Goal: Task Accomplishment & Management: Manage account settings

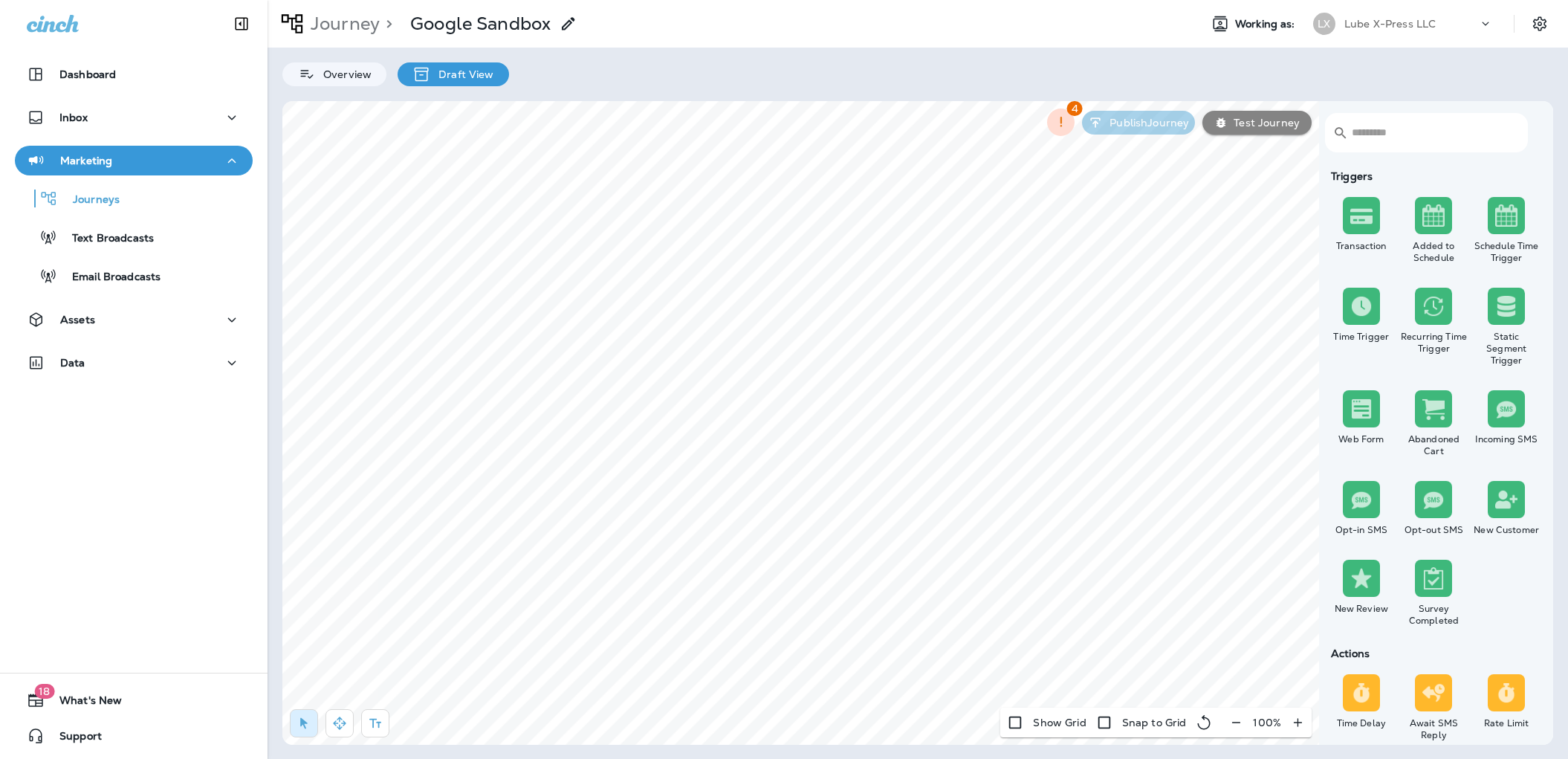
click at [693, 98] on div "Journey > Google Sandbox Working as: LX Lube X-Press LLC Overview Draft View ​ …" at bounding box center [918, 380] width 1300 height 759
click at [1202, 561] on span "Cancel" at bounding box center [1200, 559] width 33 height 10
click at [155, 315] on div "Assets" at bounding box center [134, 320] width 214 height 19
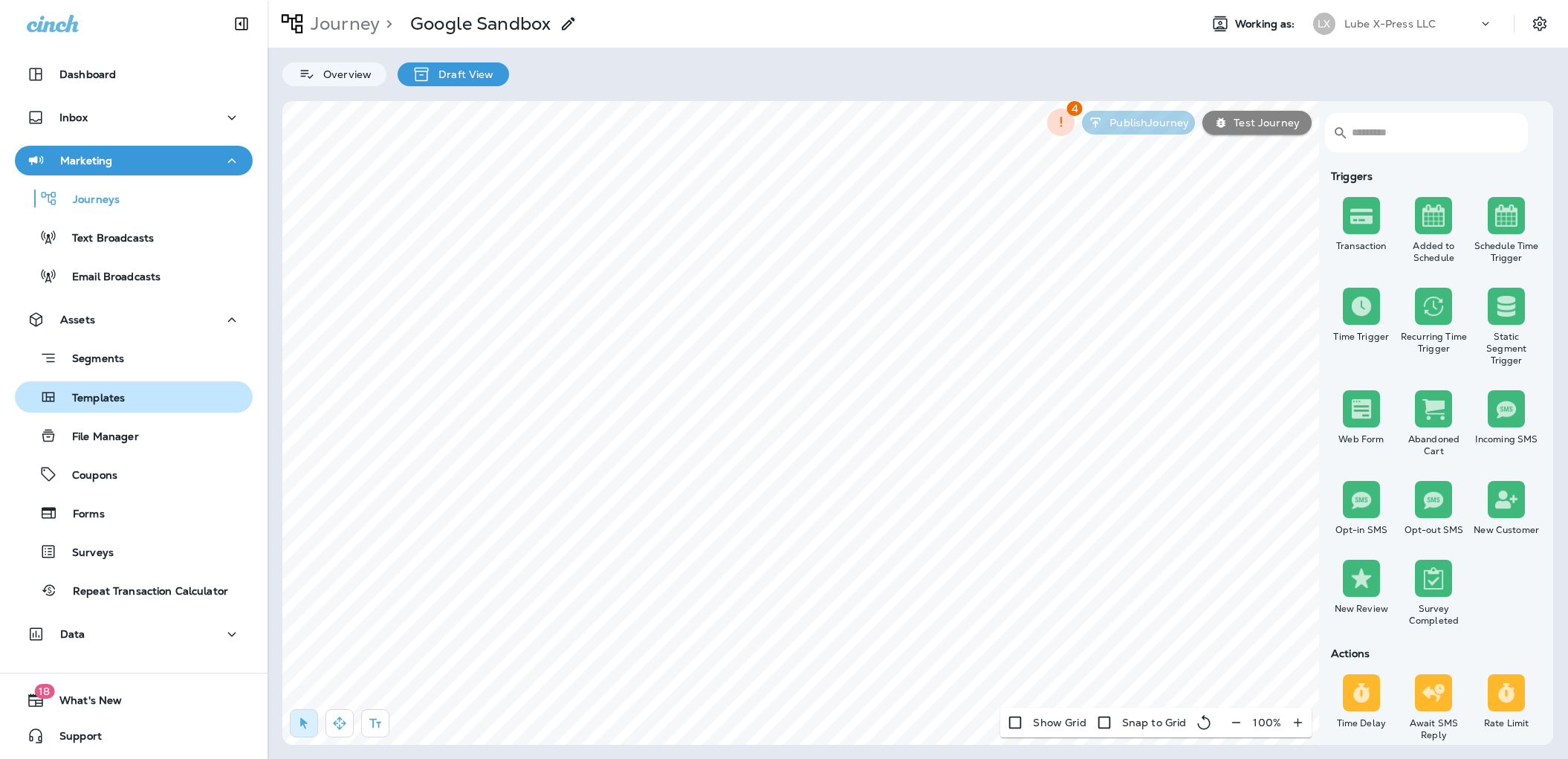
click at [103, 394] on p "Templates" at bounding box center [91, 398] width 68 height 14
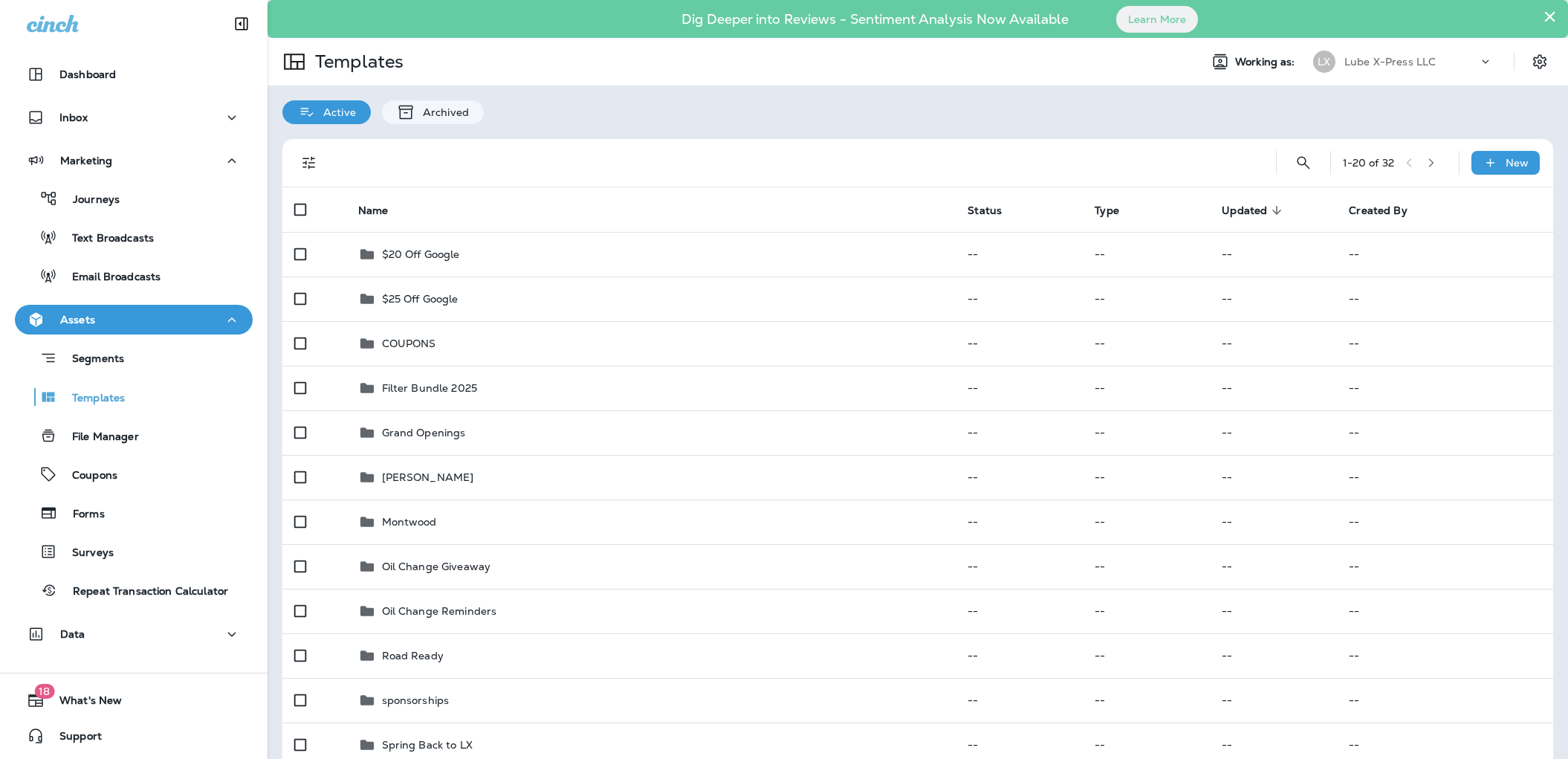
click at [1522, 159] on p "New" at bounding box center [1516, 163] width 23 height 12
click at [1495, 234] on li "New Folder" at bounding box center [1495, 237] width 126 height 35
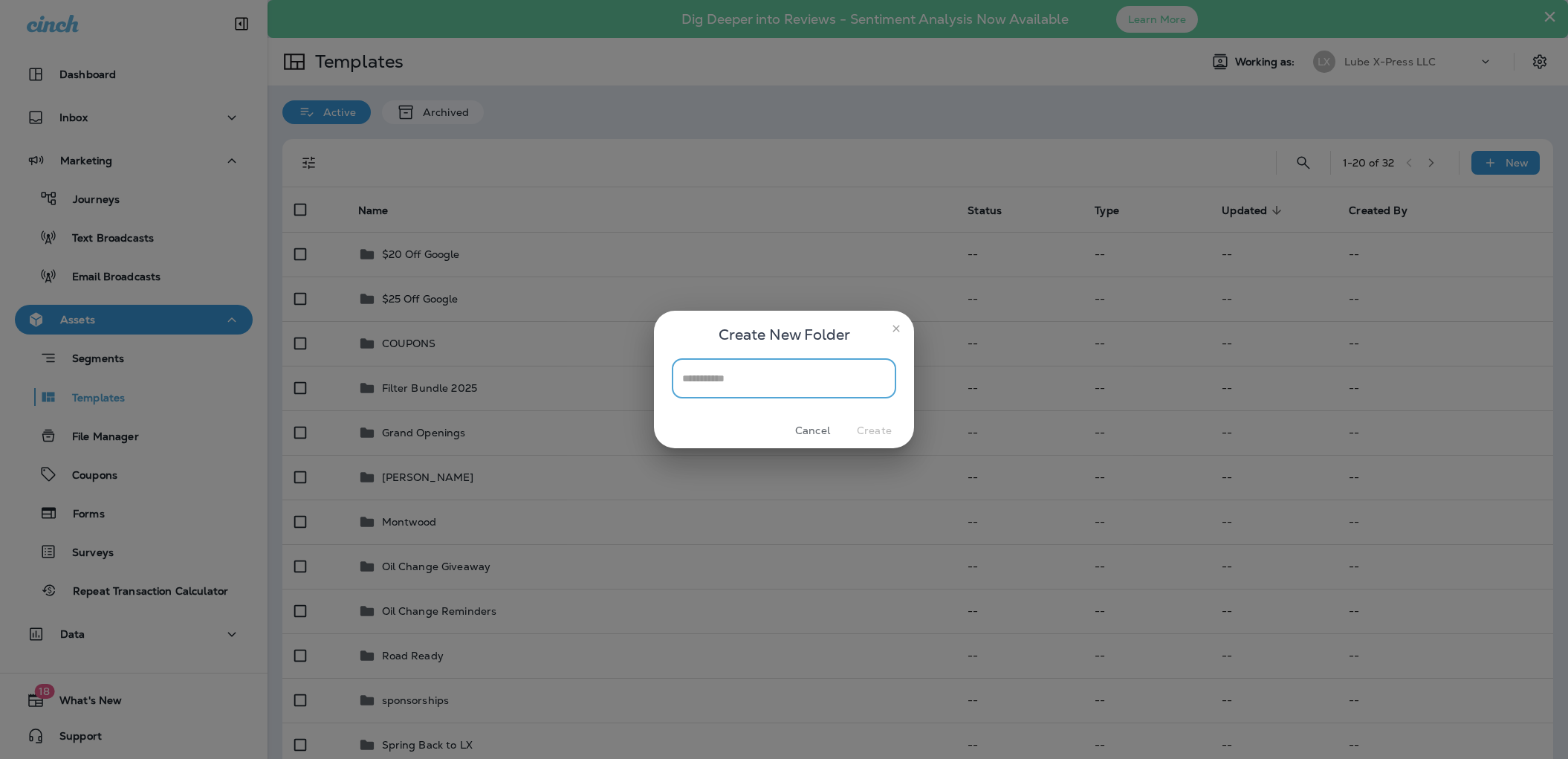
click at [777, 373] on input "text" at bounding box center [783, 378] width 224 height 39
type input "****"
click at [863, 433] on button "Create" at bounding box center [874, 431] width 56 height 23
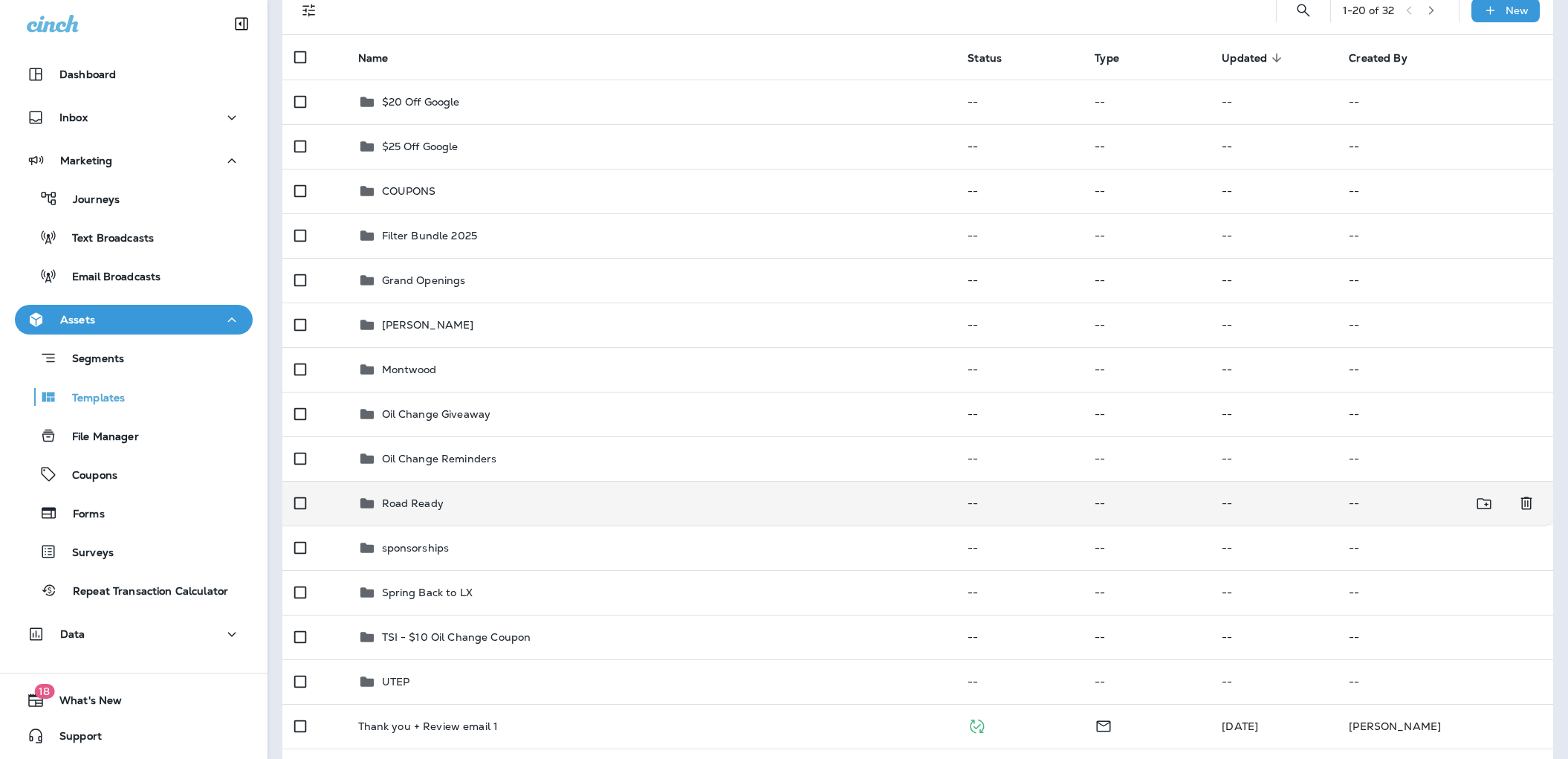
scroll to position [142, 0]
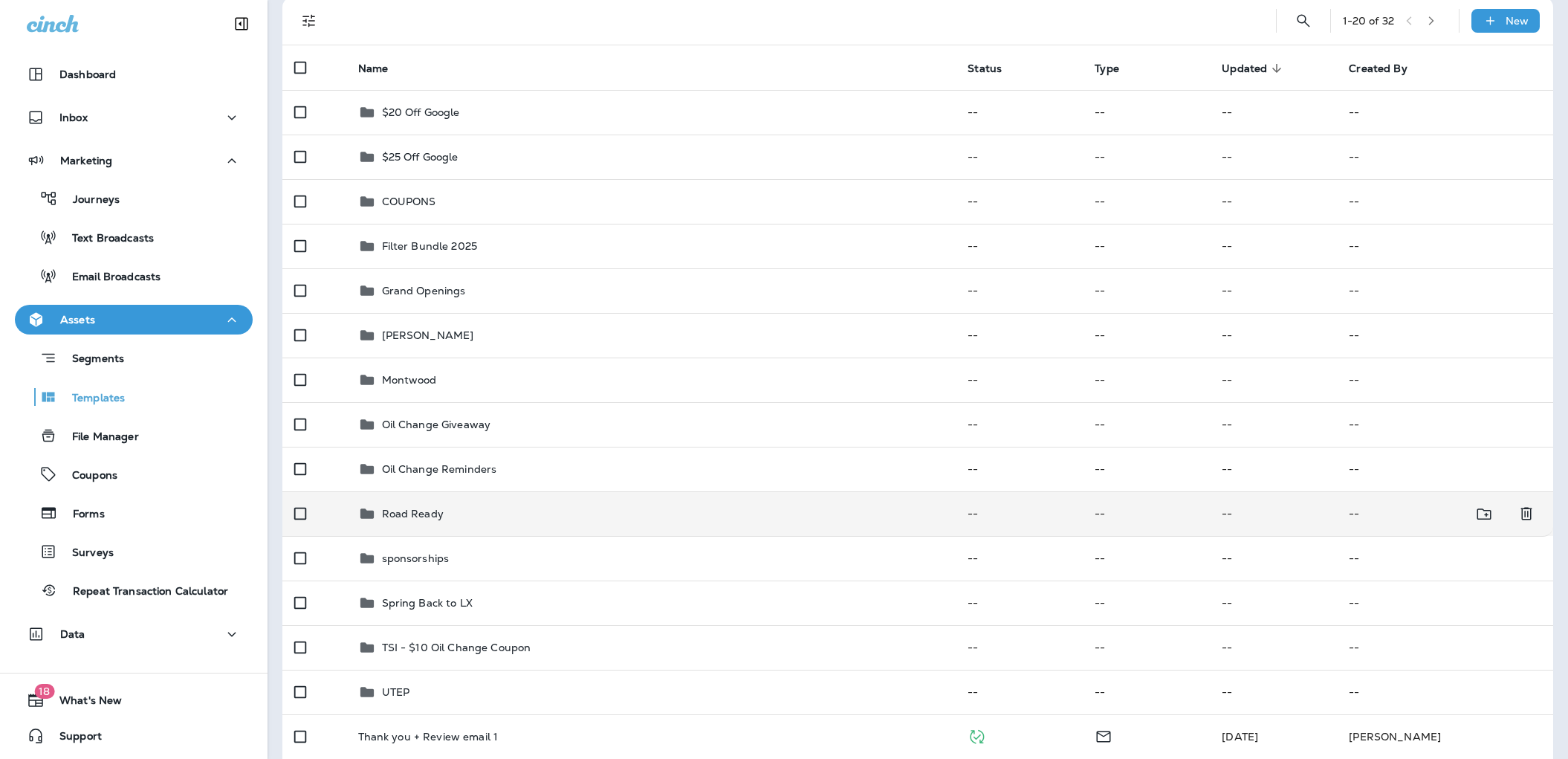
click at [434, 518] on p "Road Ready" at bounding box center [413, 513] width 61 height 12
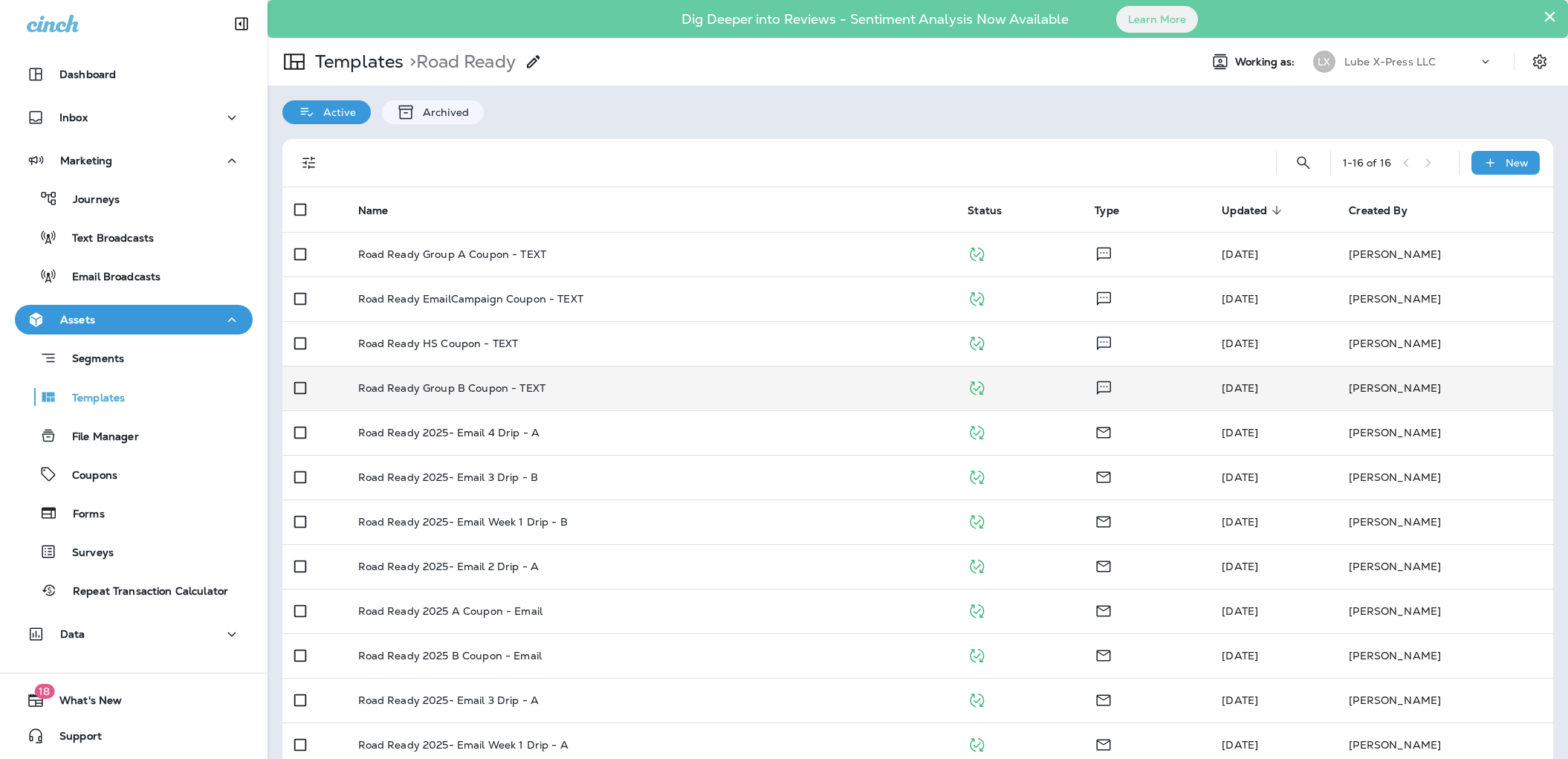
scroll to position [201, 0]
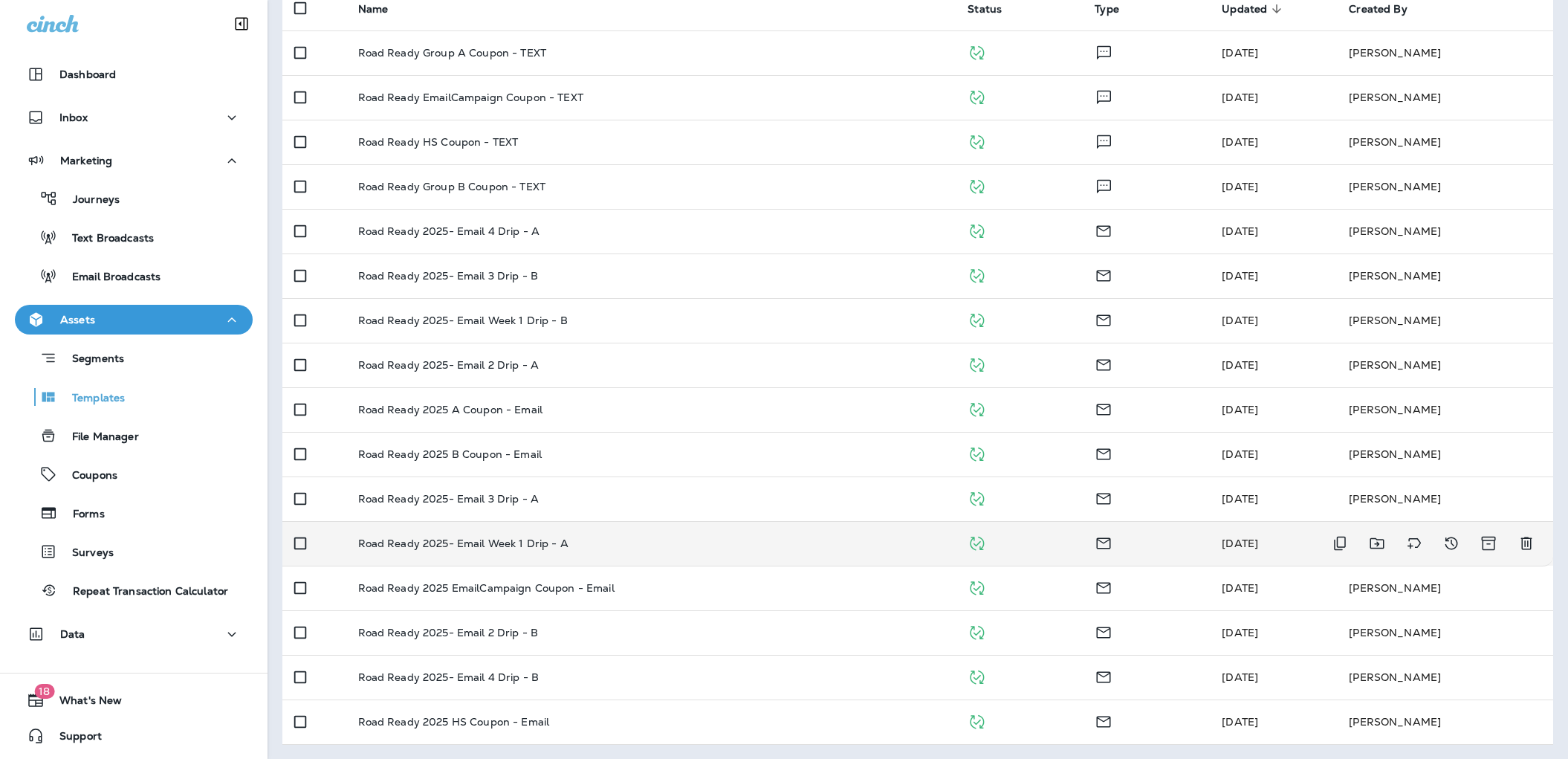
click at [530, 541] on p "Road Ready 2025- Email Week 1 Drip - A" at bounding box center [463, 543] width 210 height 12
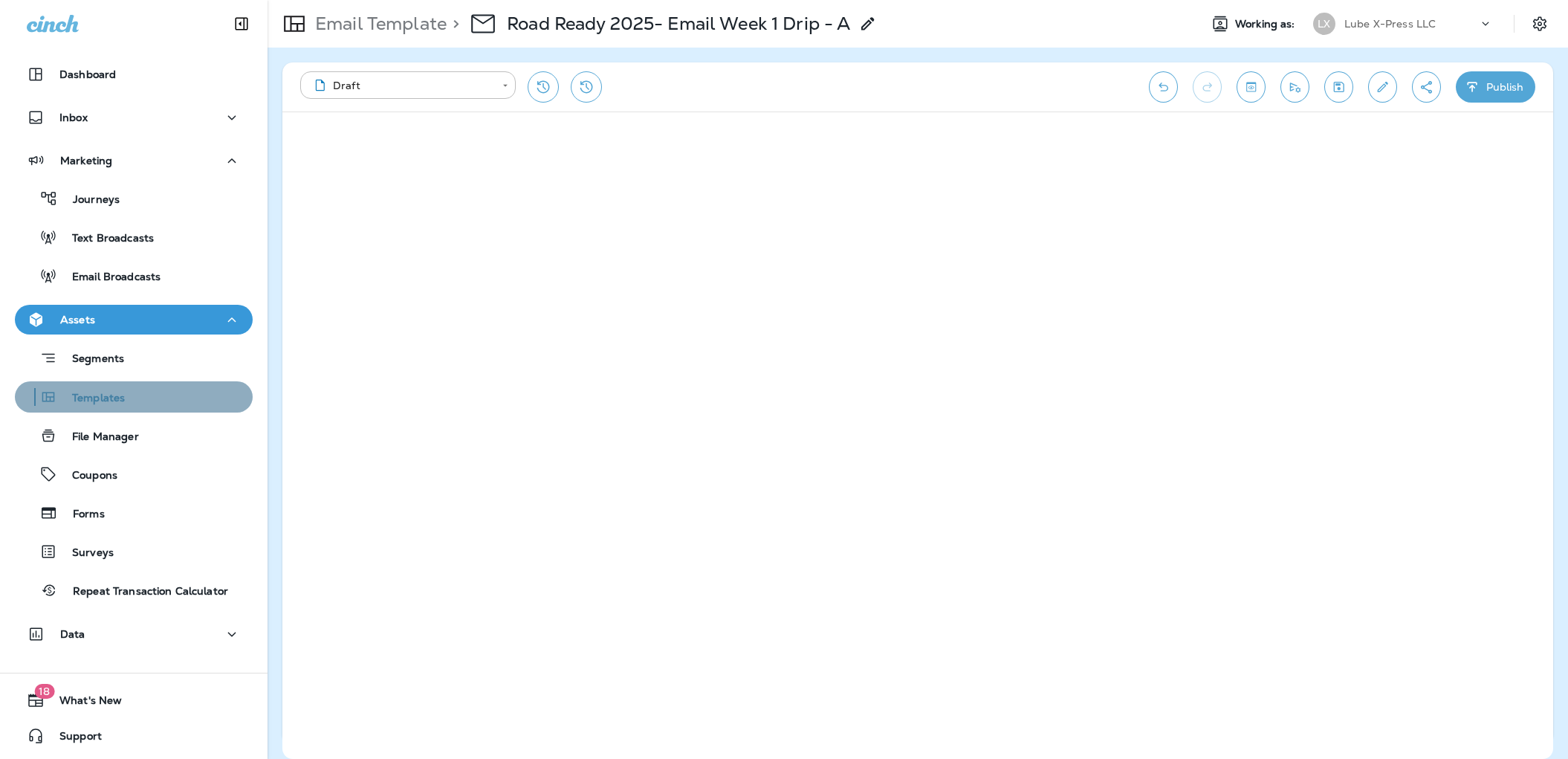
click at [136, 390] on div "Templates" at bounding box center [133, 397] width 226 height 22
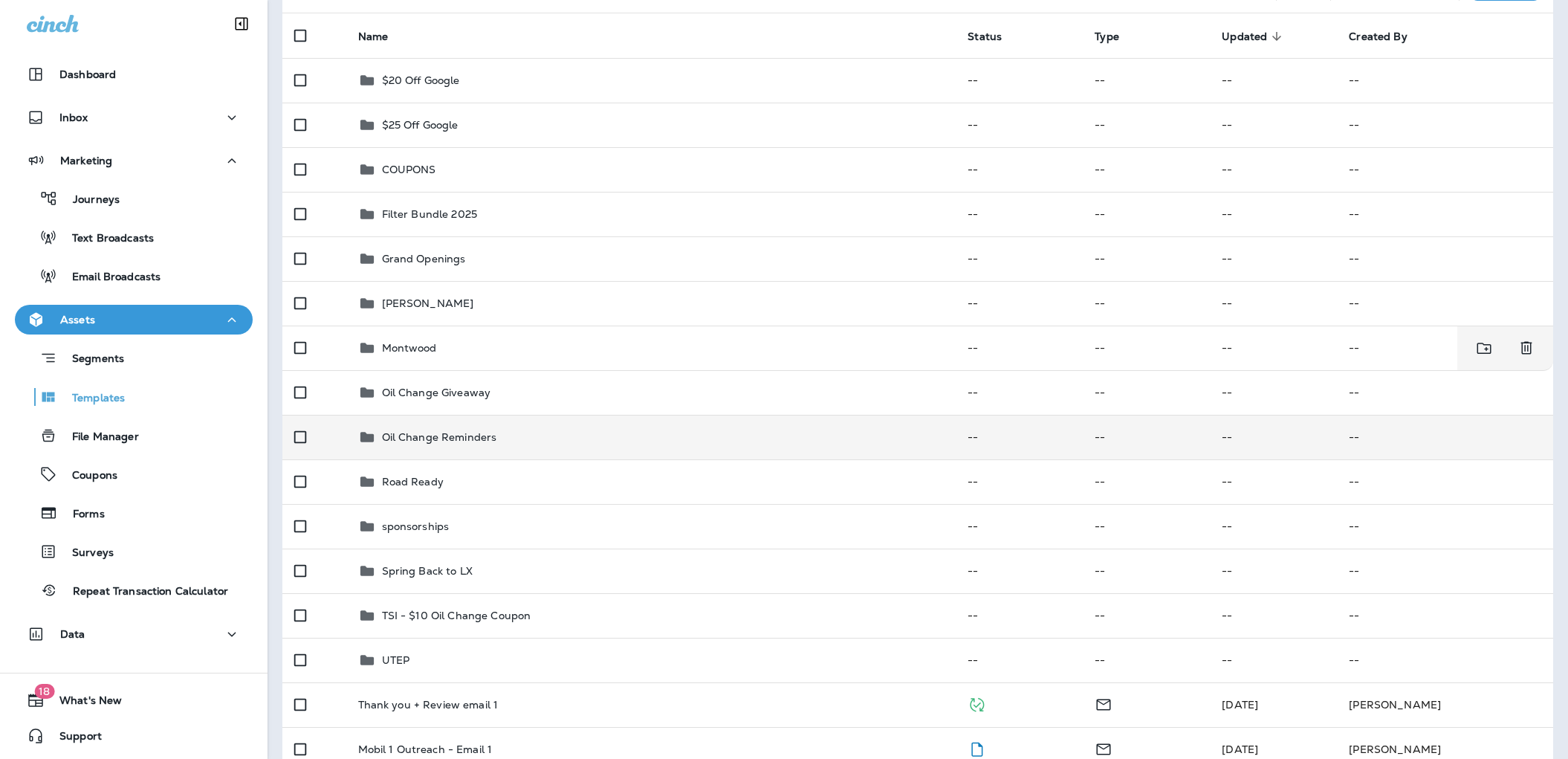
scroll to position [202, 0]
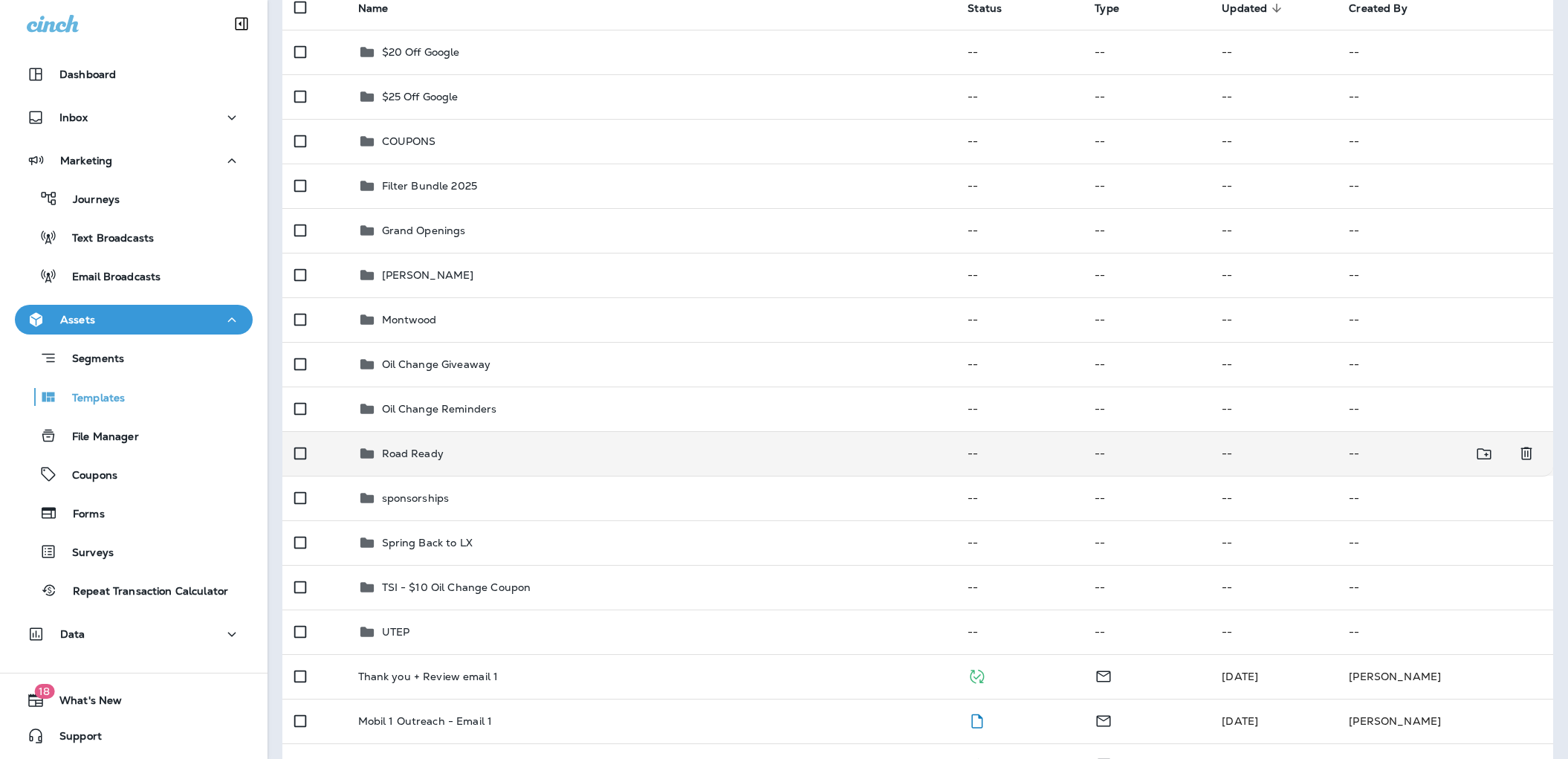
click at [474, 457] on div "Road Ready" at bounding box center [651, 453] width 586 height 18
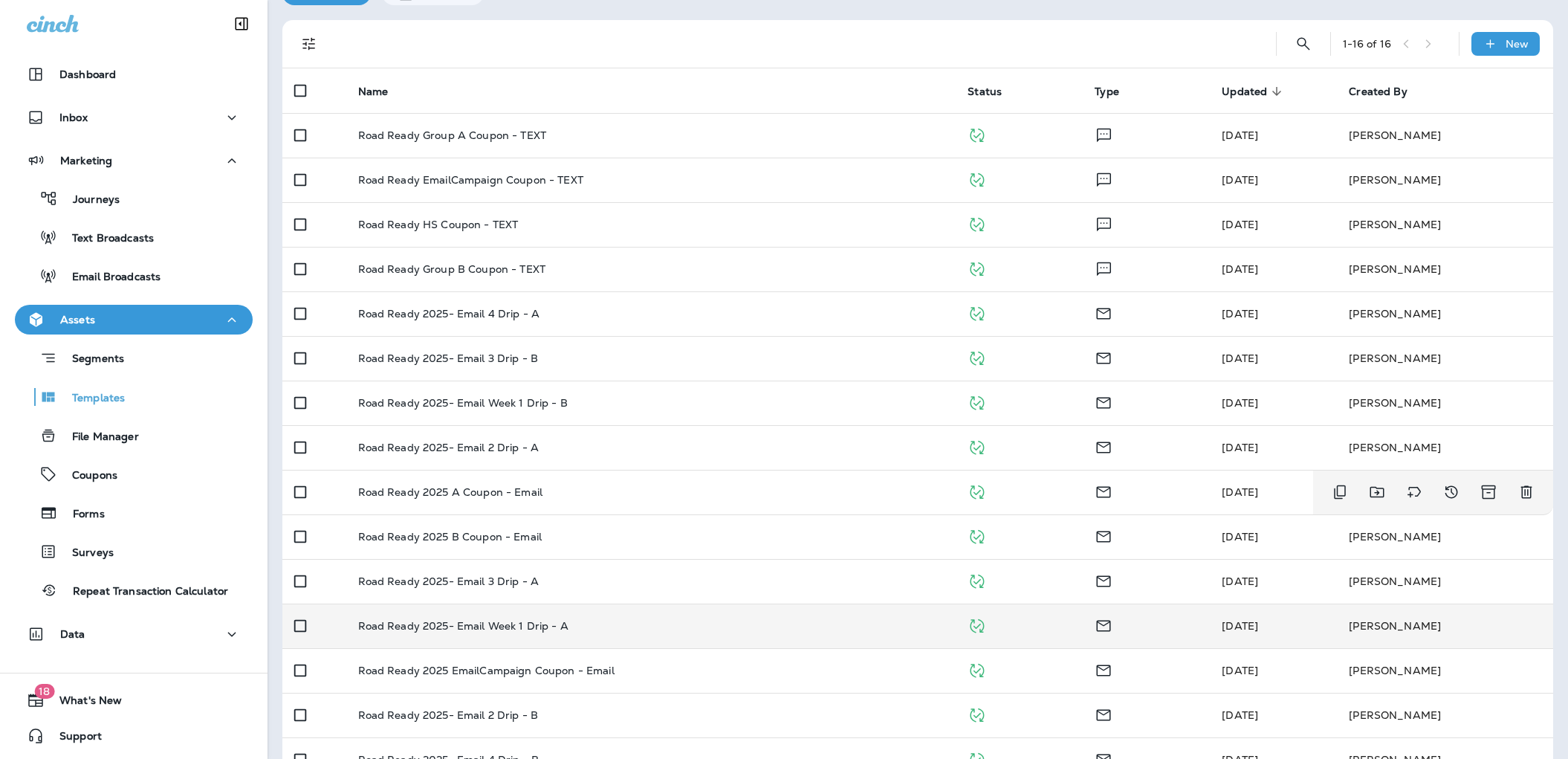
scroll to position [201, 0]
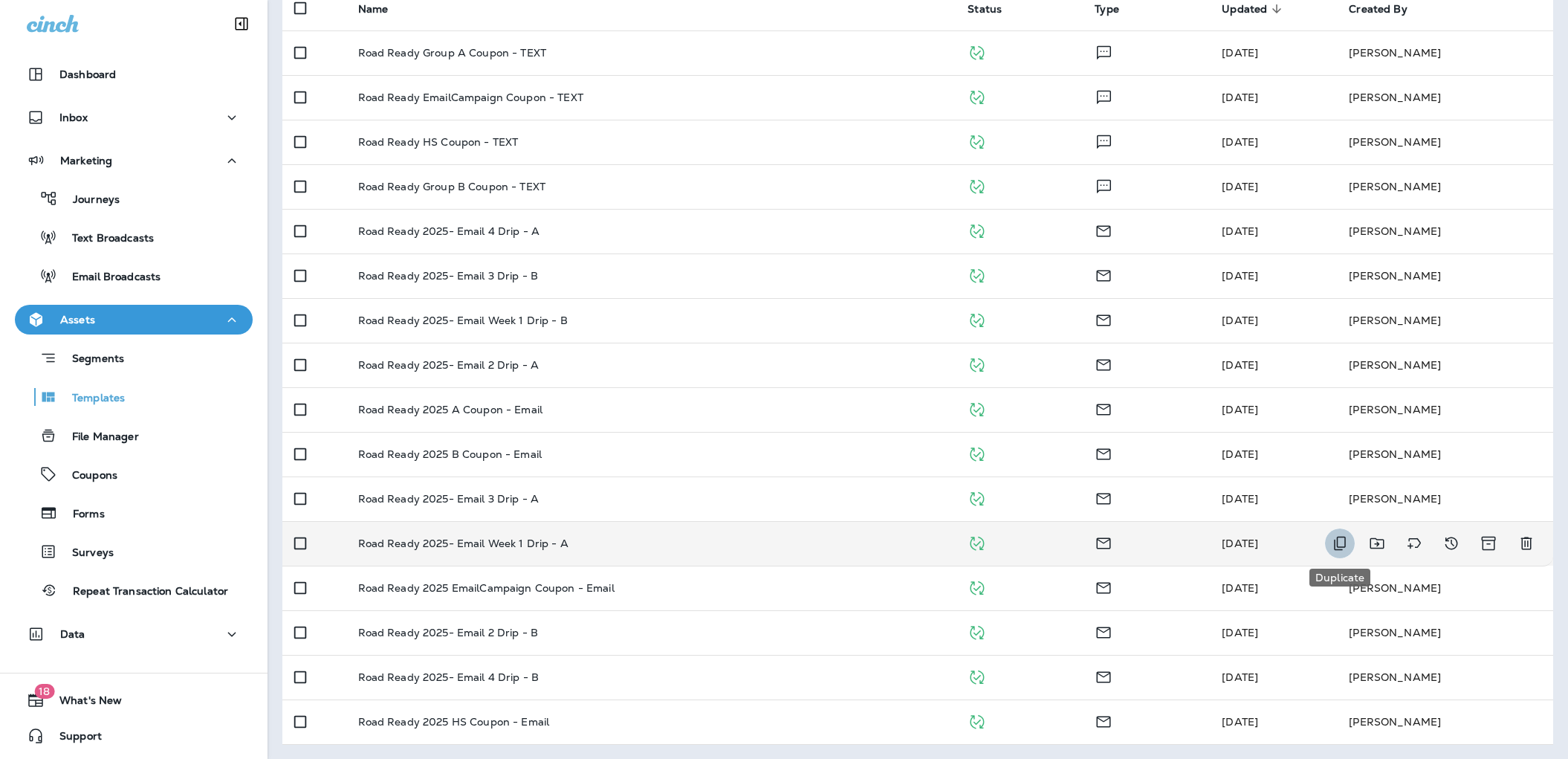
click at [1341, 542] on icon "Duplicate" at bounding box center [1339, 542] width 18 height 18
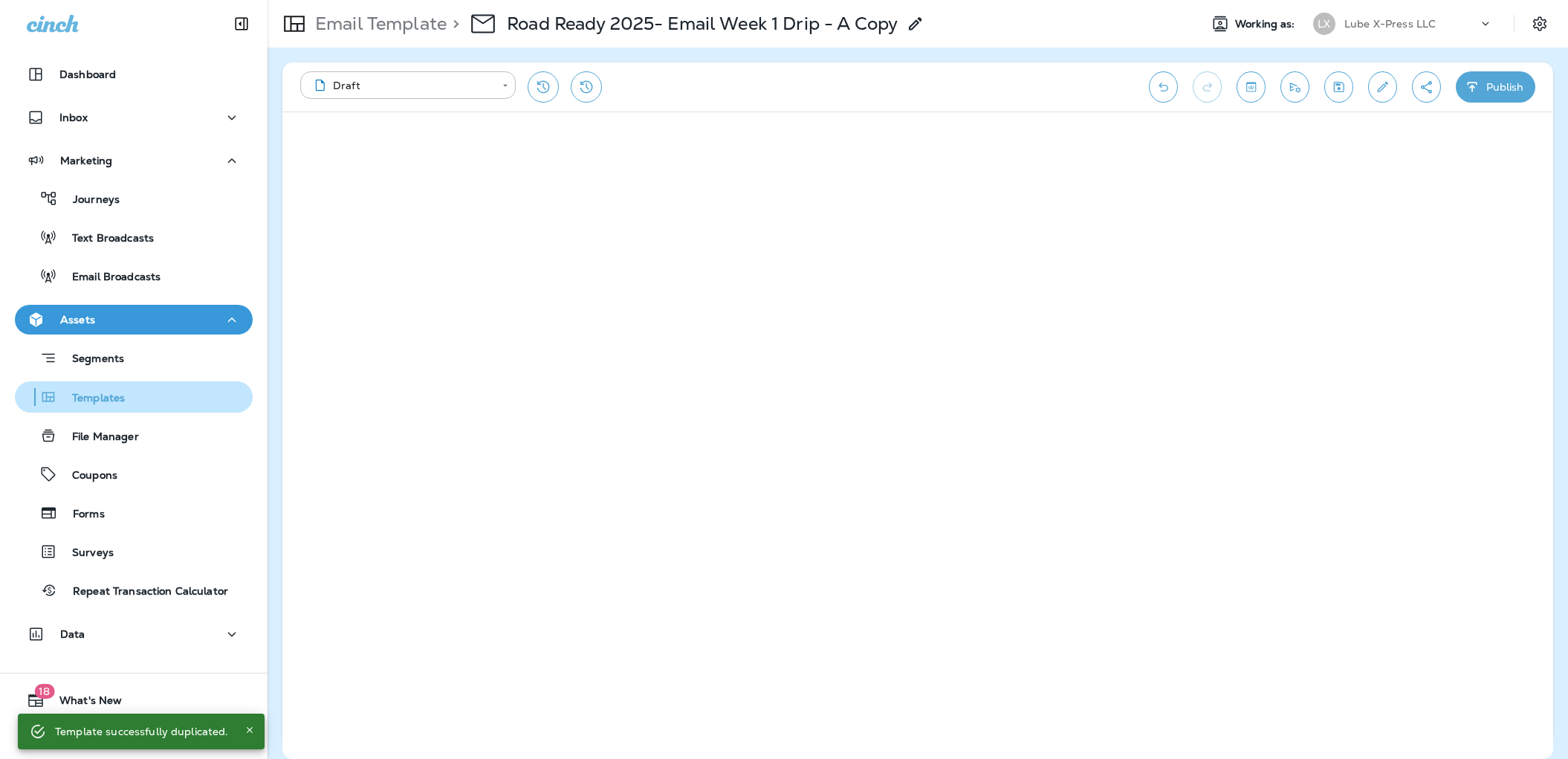
click at [100, 398] on p "Templates" at bounding box center [91, 398] width 68 height 14
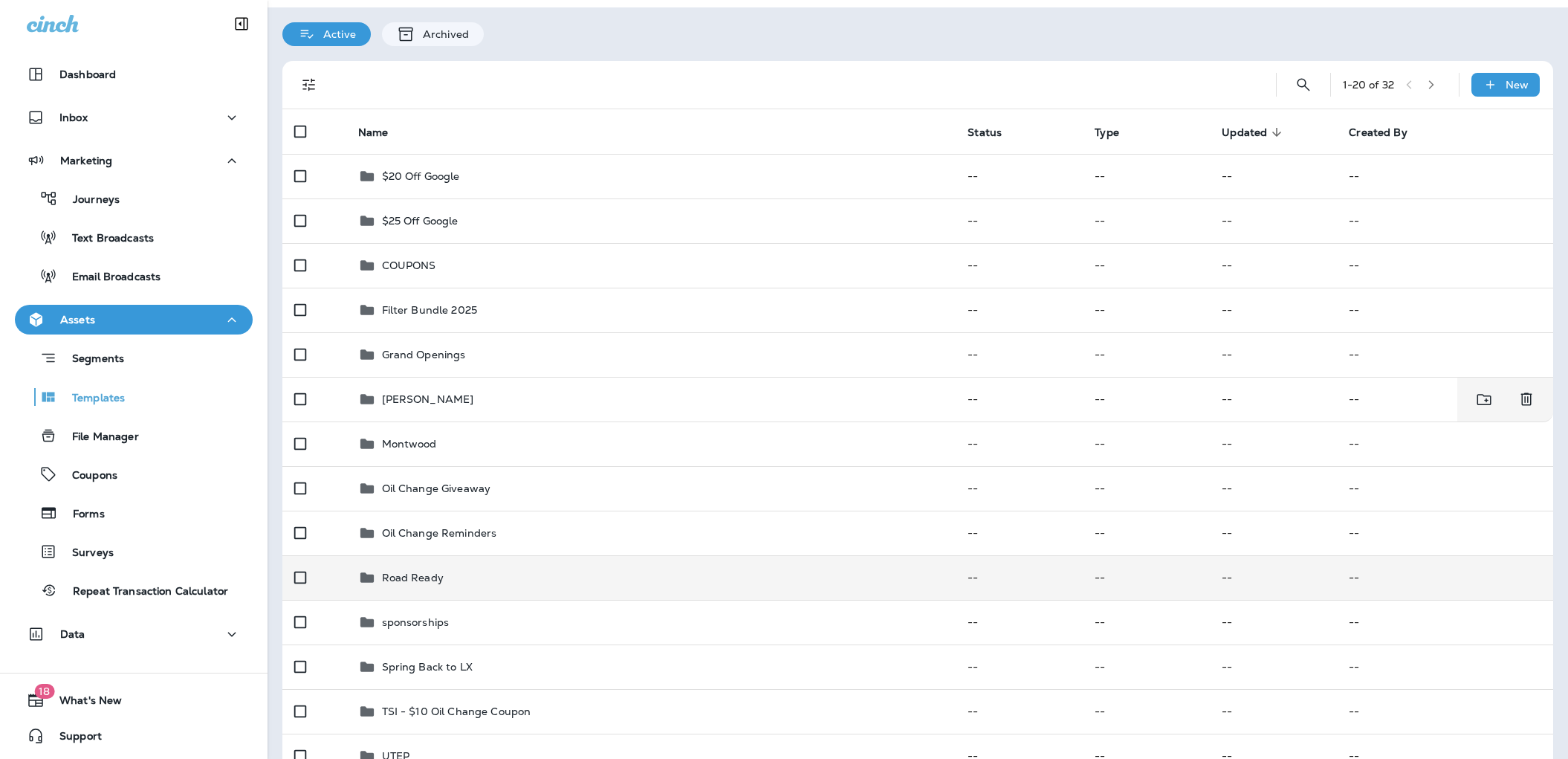
scroll to position [82, 0]
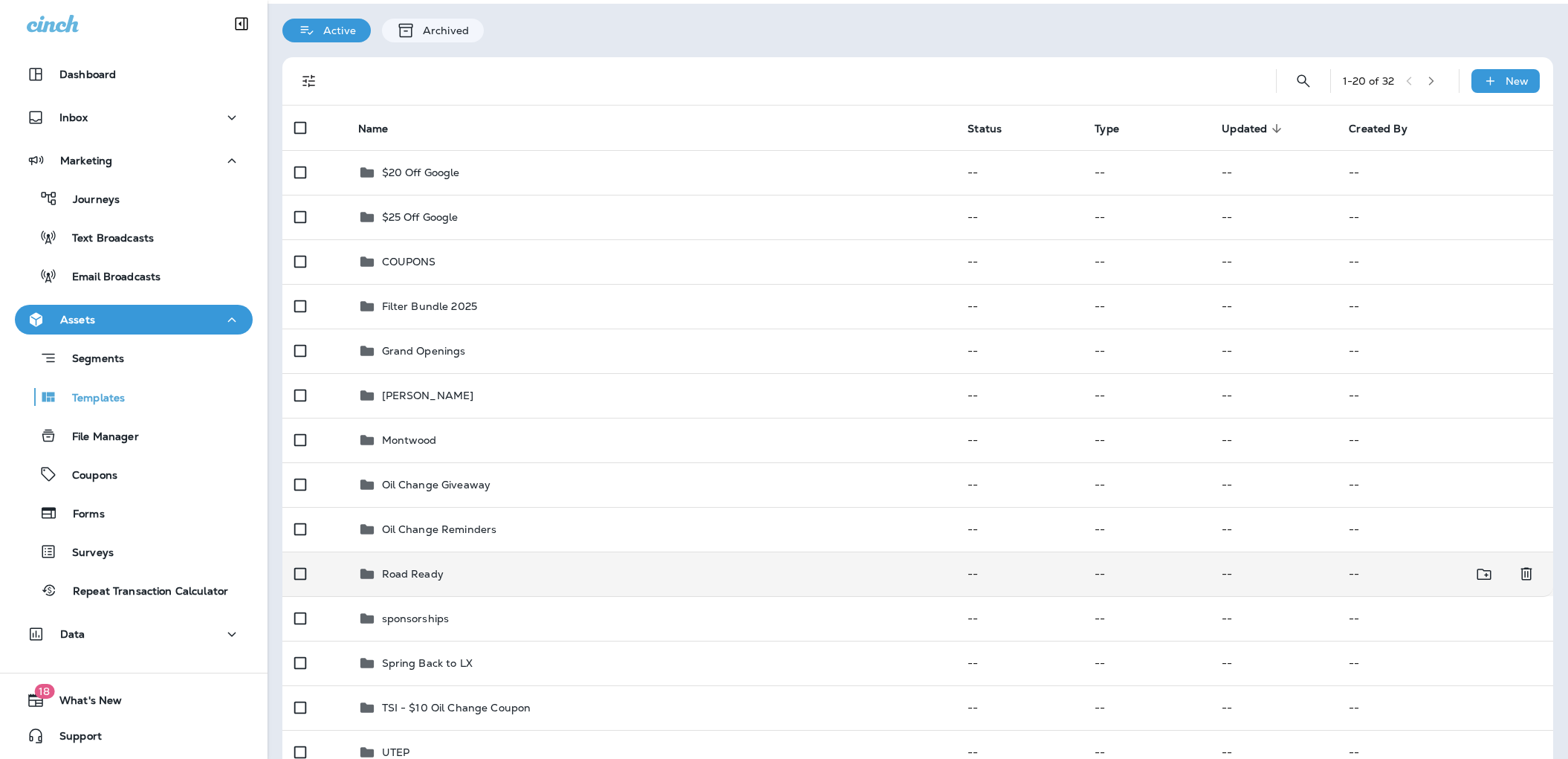
click at [445, 570] on div "Road Ready" at bounding box center [651, 573] width 586 height 18
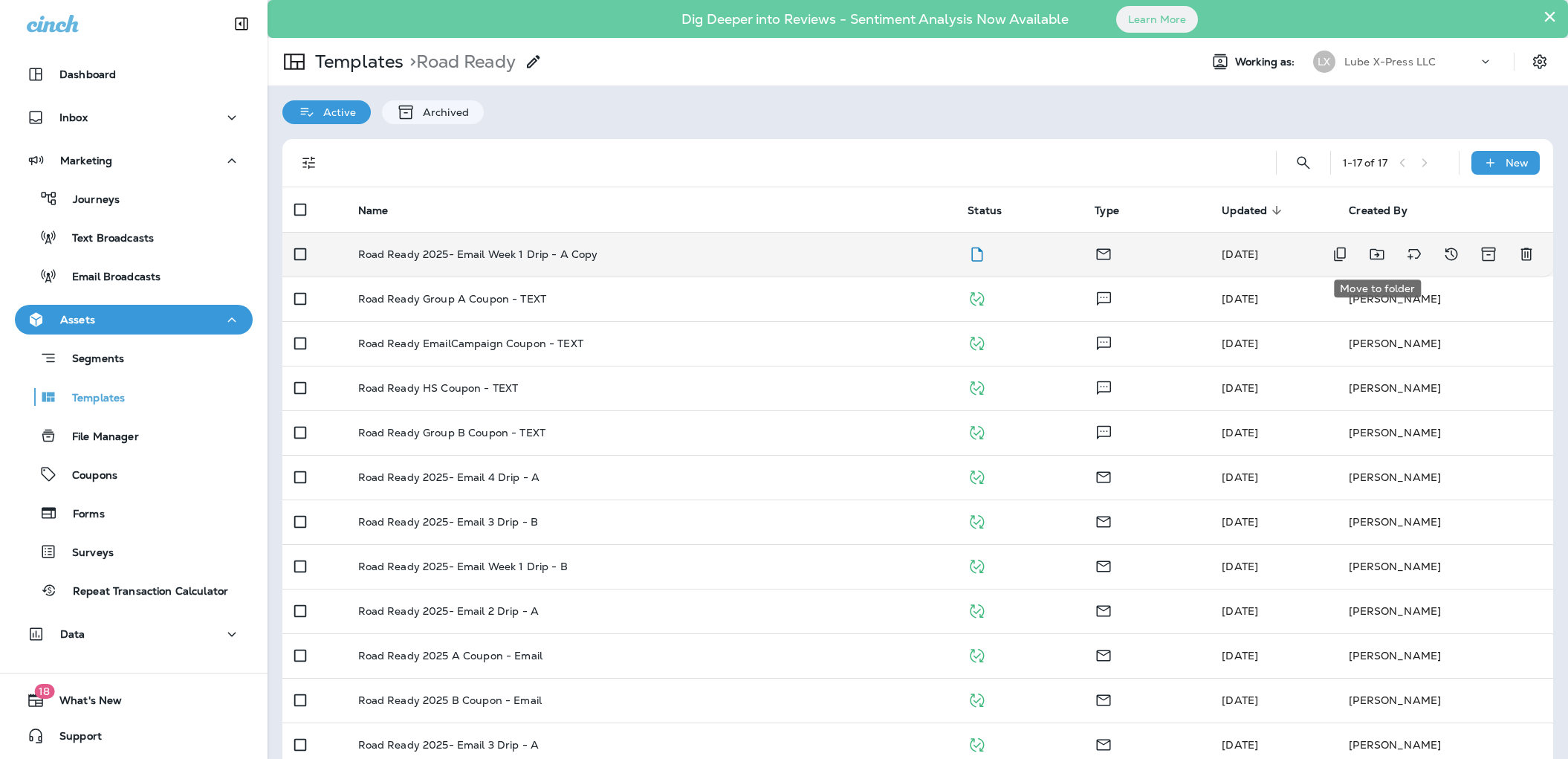
click at [1375, 257] on icon "Move to folder" at bounding box center [1376, 254] width 18 height 18
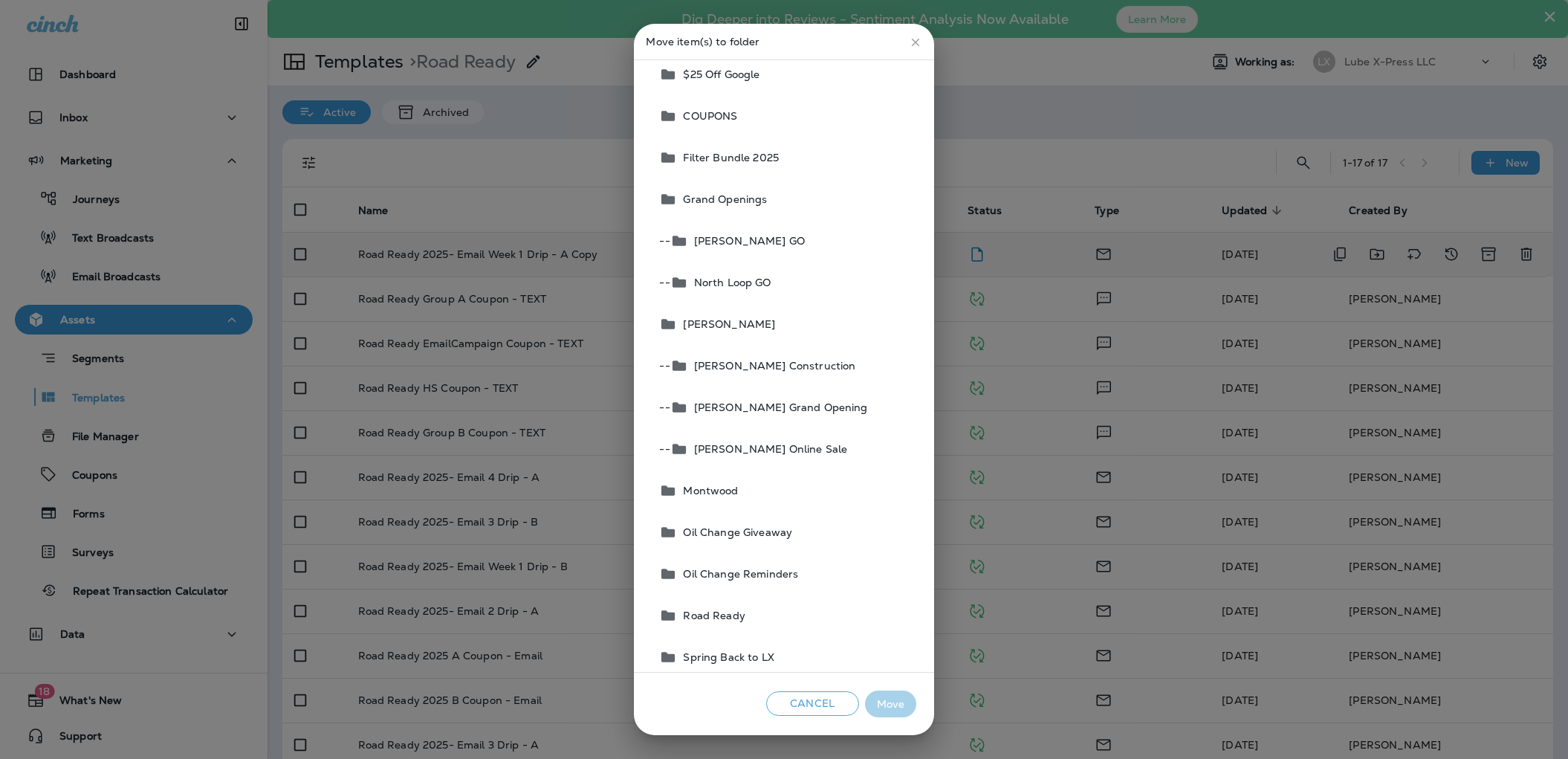
scroll to position [328, 0]
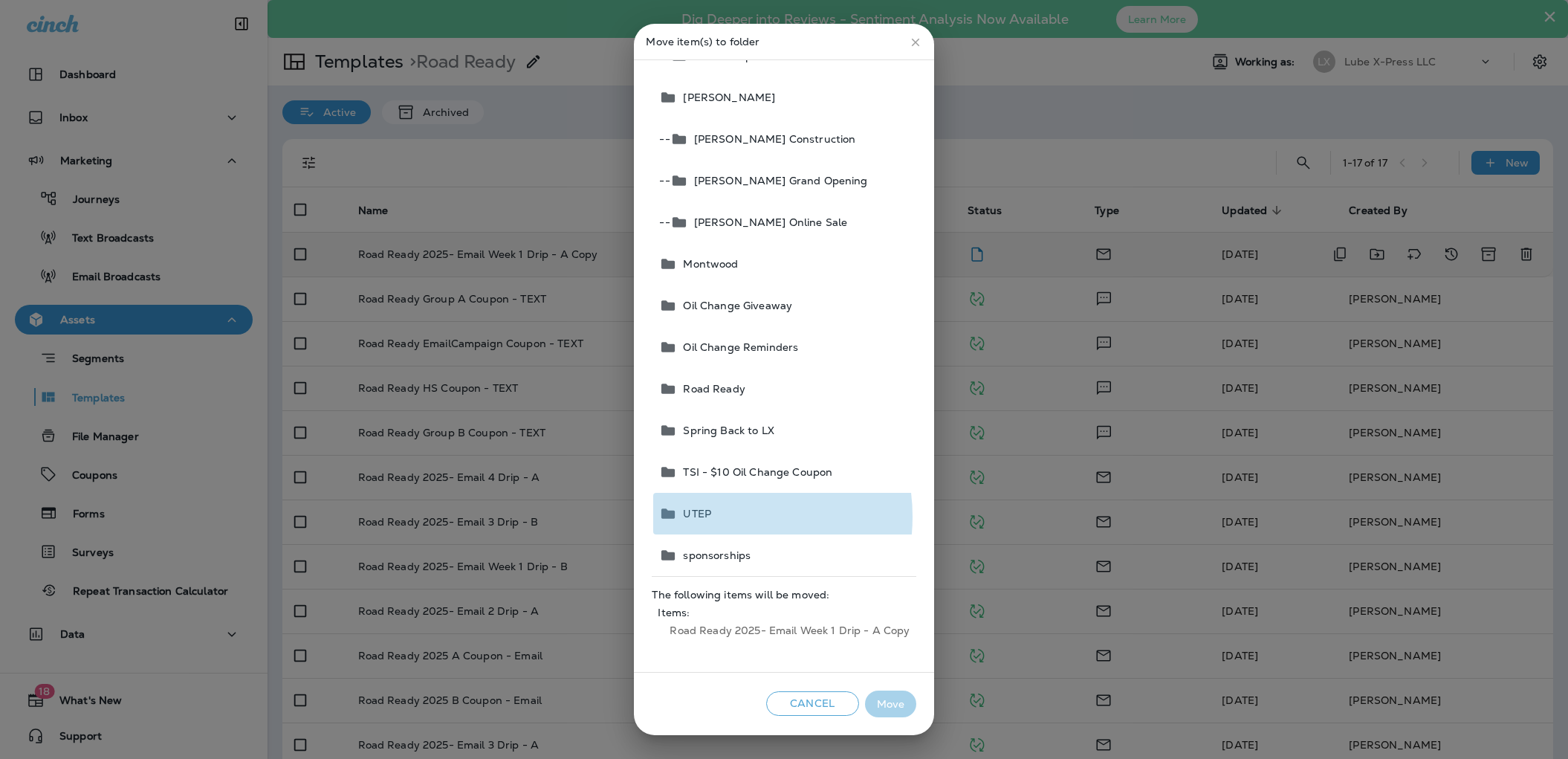
click at [720, 515] on button "UTEP" at bounding box center [784, 513] width 262 height 42
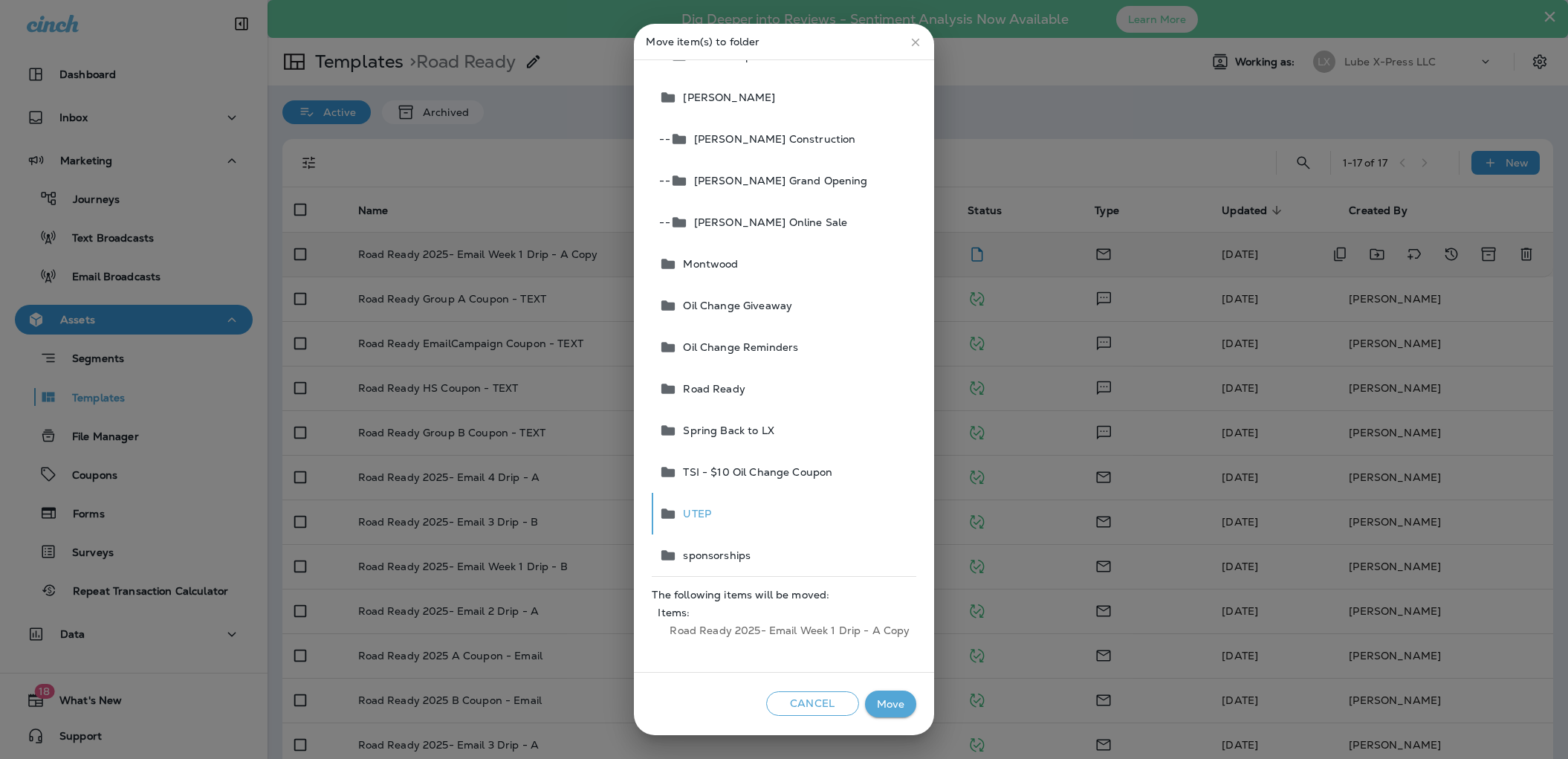
click at [896, 703] on button "Move" at bounding box center [890, 704] width 51 height 28
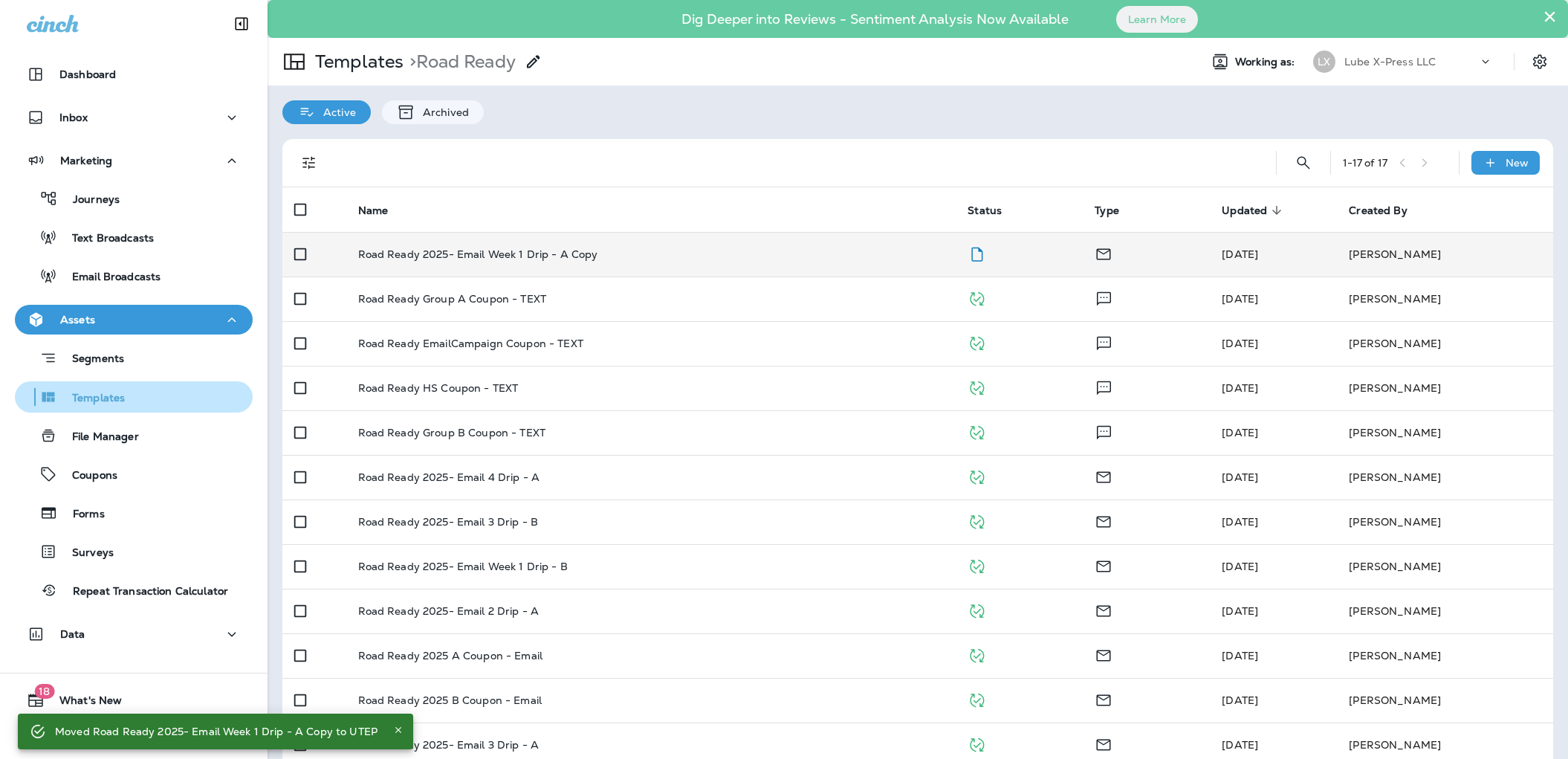
click at [112, 397] on p "Templates" at bounding box center [91, 398] width 68 height 14
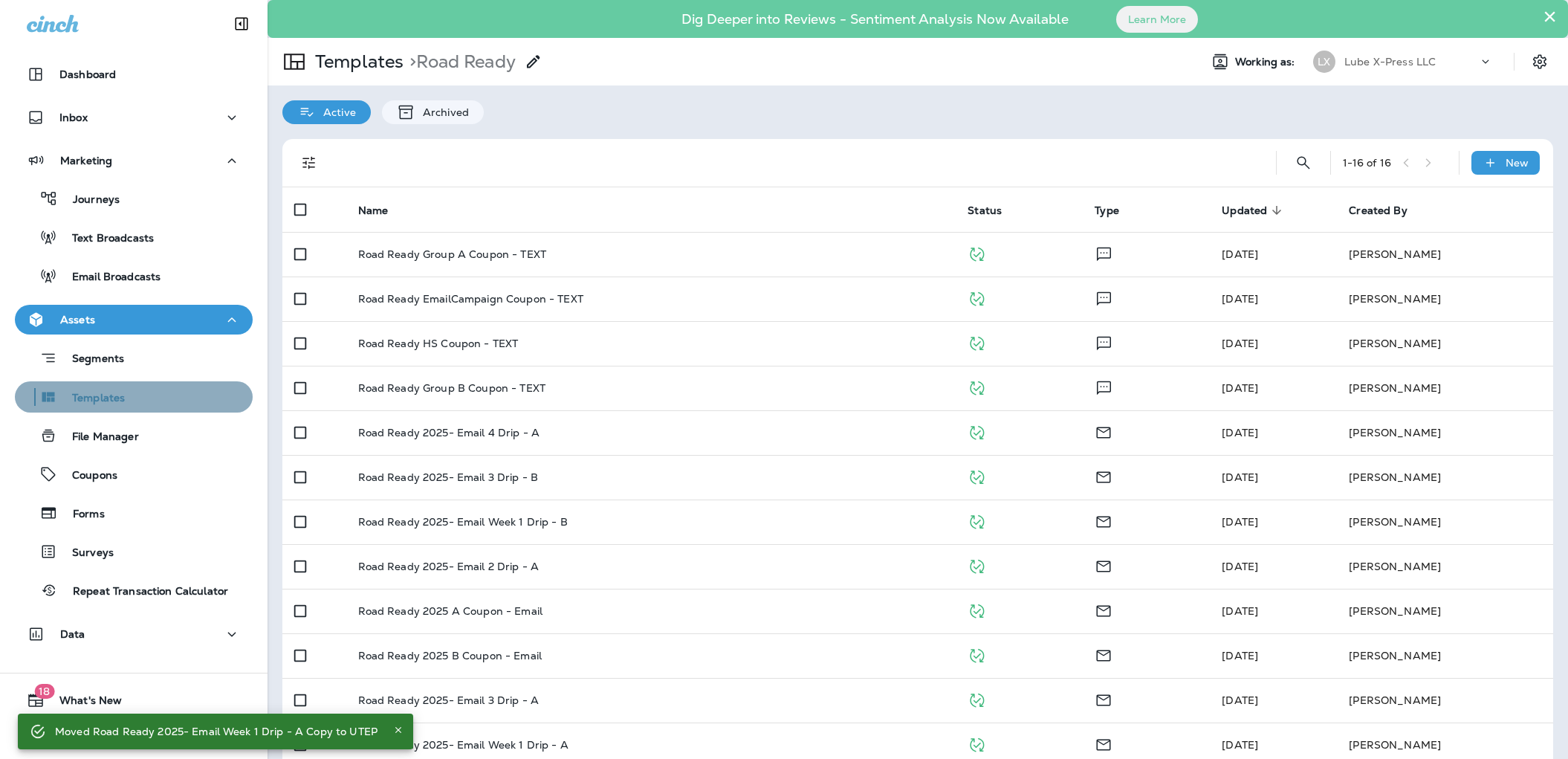
click at [90, 393] on p "Templates" at bounding box center [91, 398] width 68 height 14
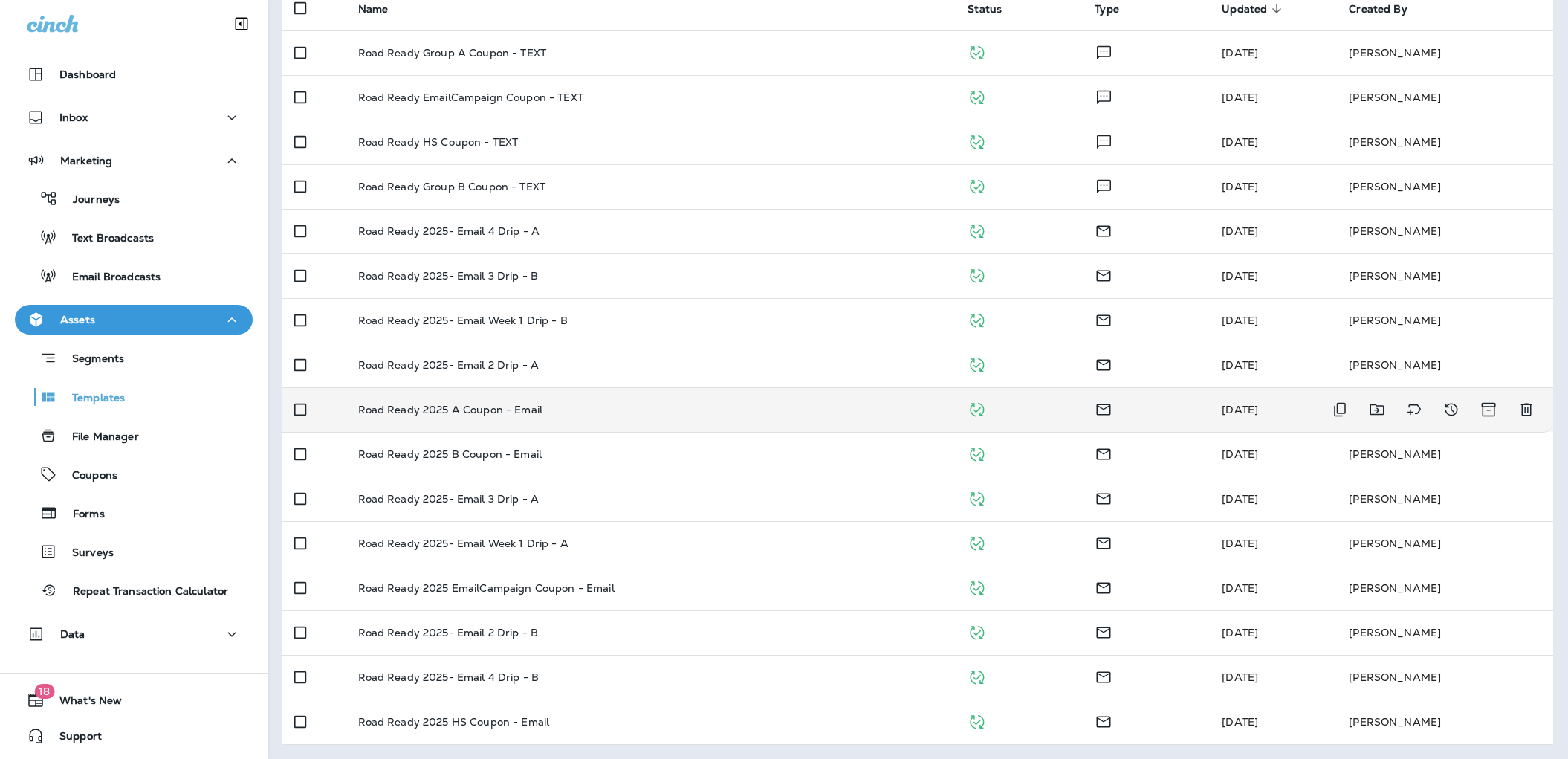
scroll to position [0, 0]
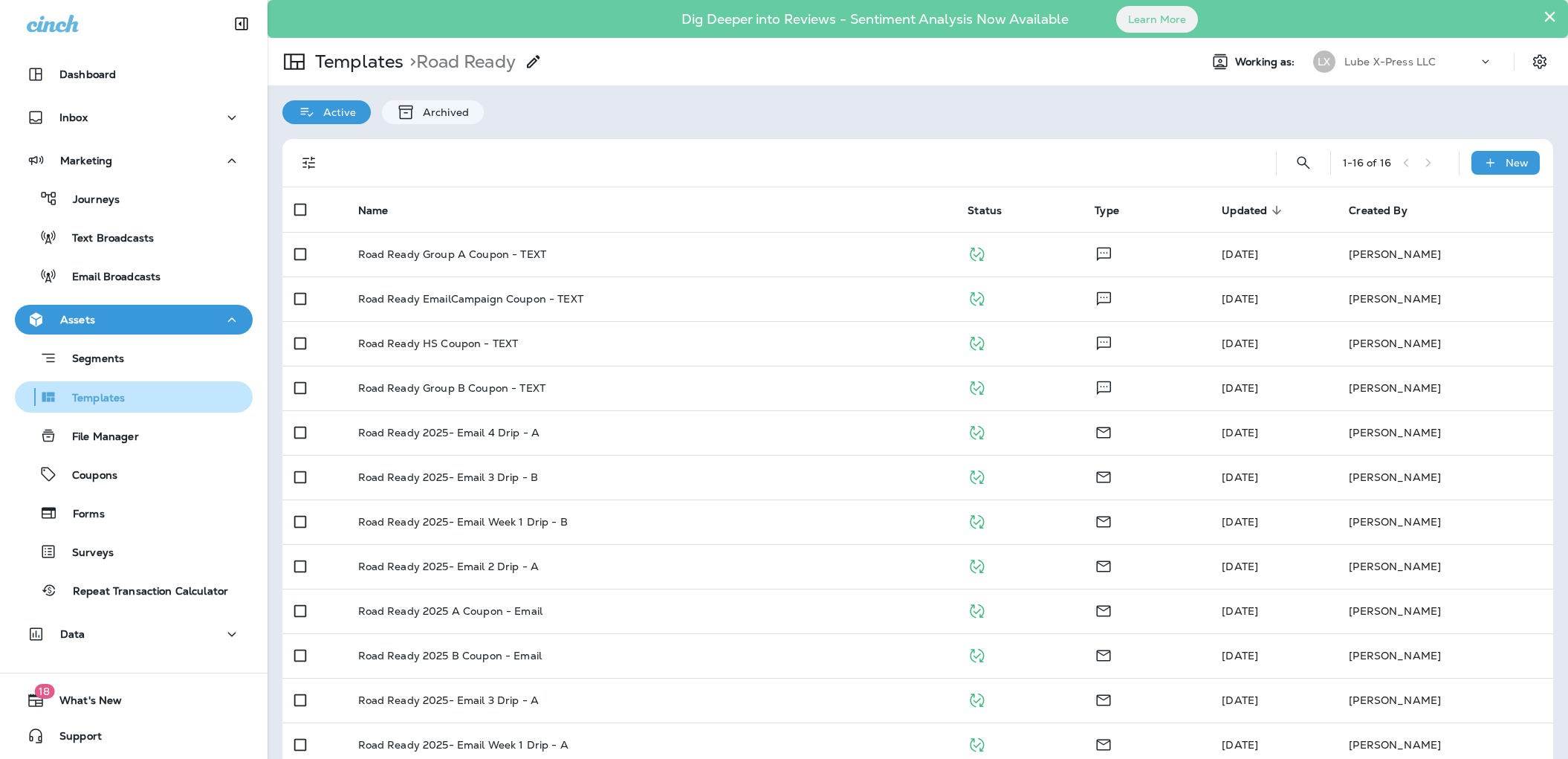
click at [91, 405] on p "Templates" at bounding box center [91, 398] width 68 height 14
click at [344, 60] on p "Templates" at bounding box center [355, 61] width 94 height 22
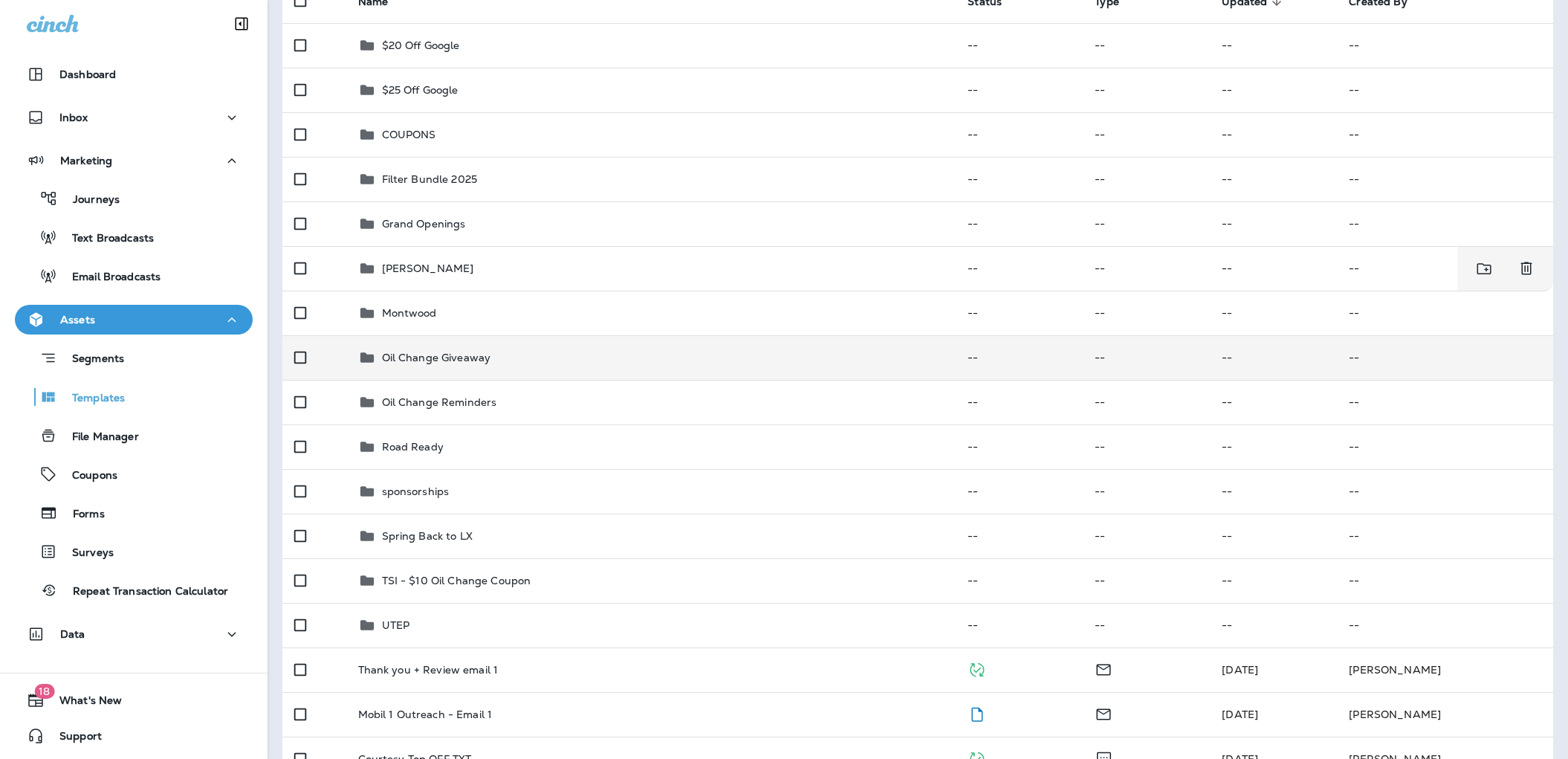
scroll to position [209, 0]
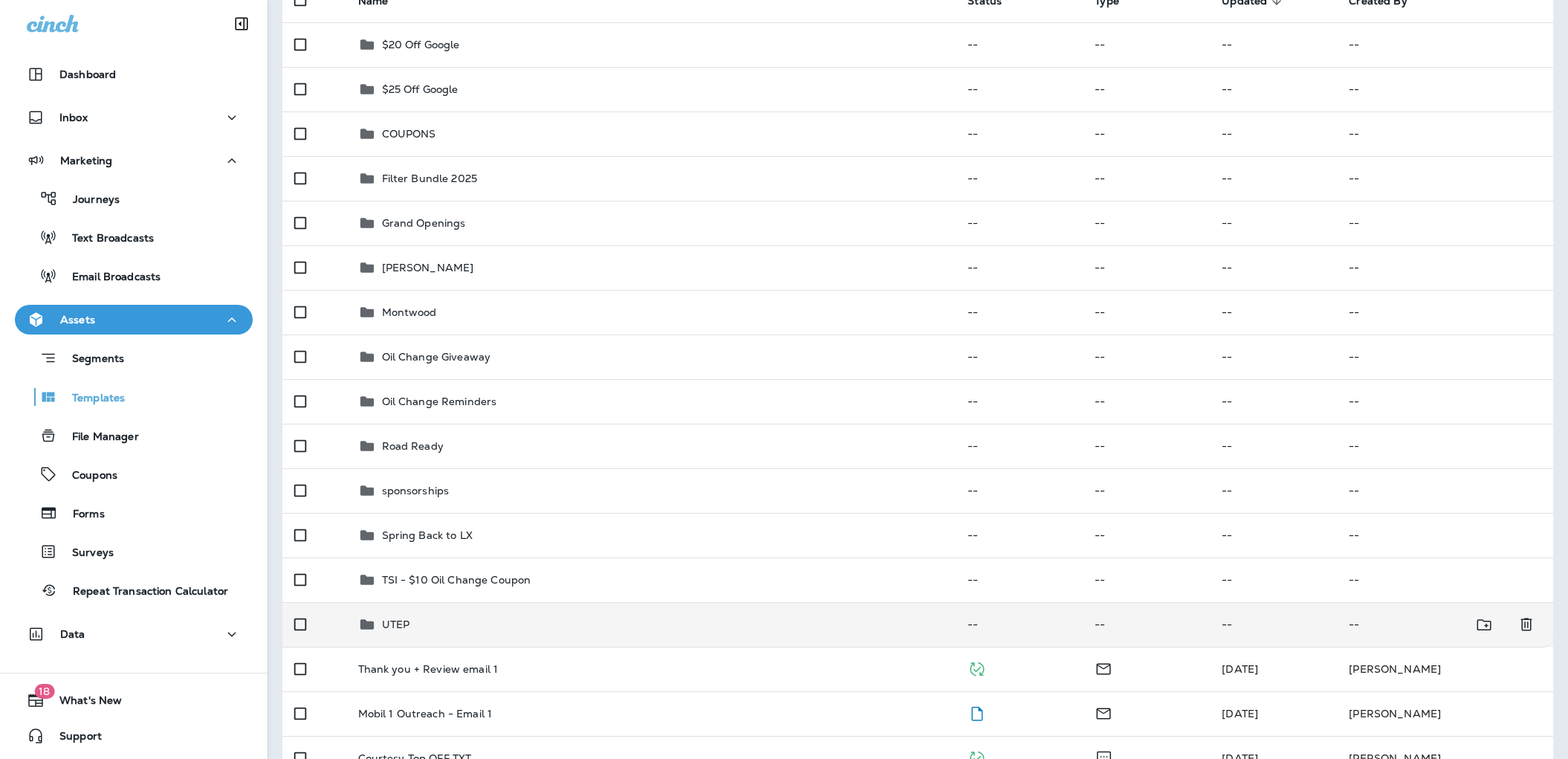
click at [426, 630] on div "UTEP" at bounding box center [651, 623] width 586 height 18
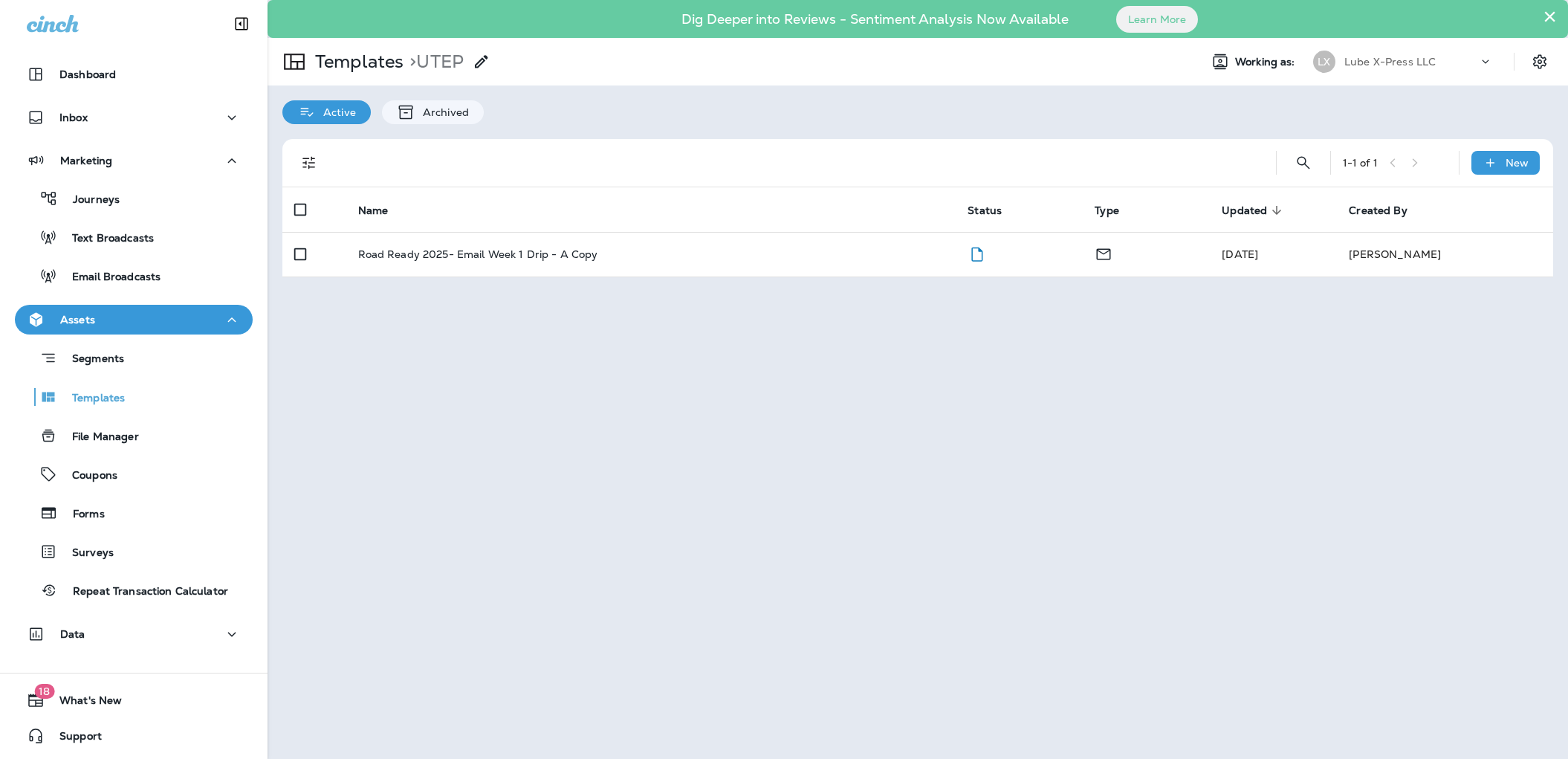
click at [800, 373] on div "× Dig Deeper into Reviews - Sentiment Analysis Now Available Learn More Templat…" at bounding box center [918, 380] width 1300 height 759
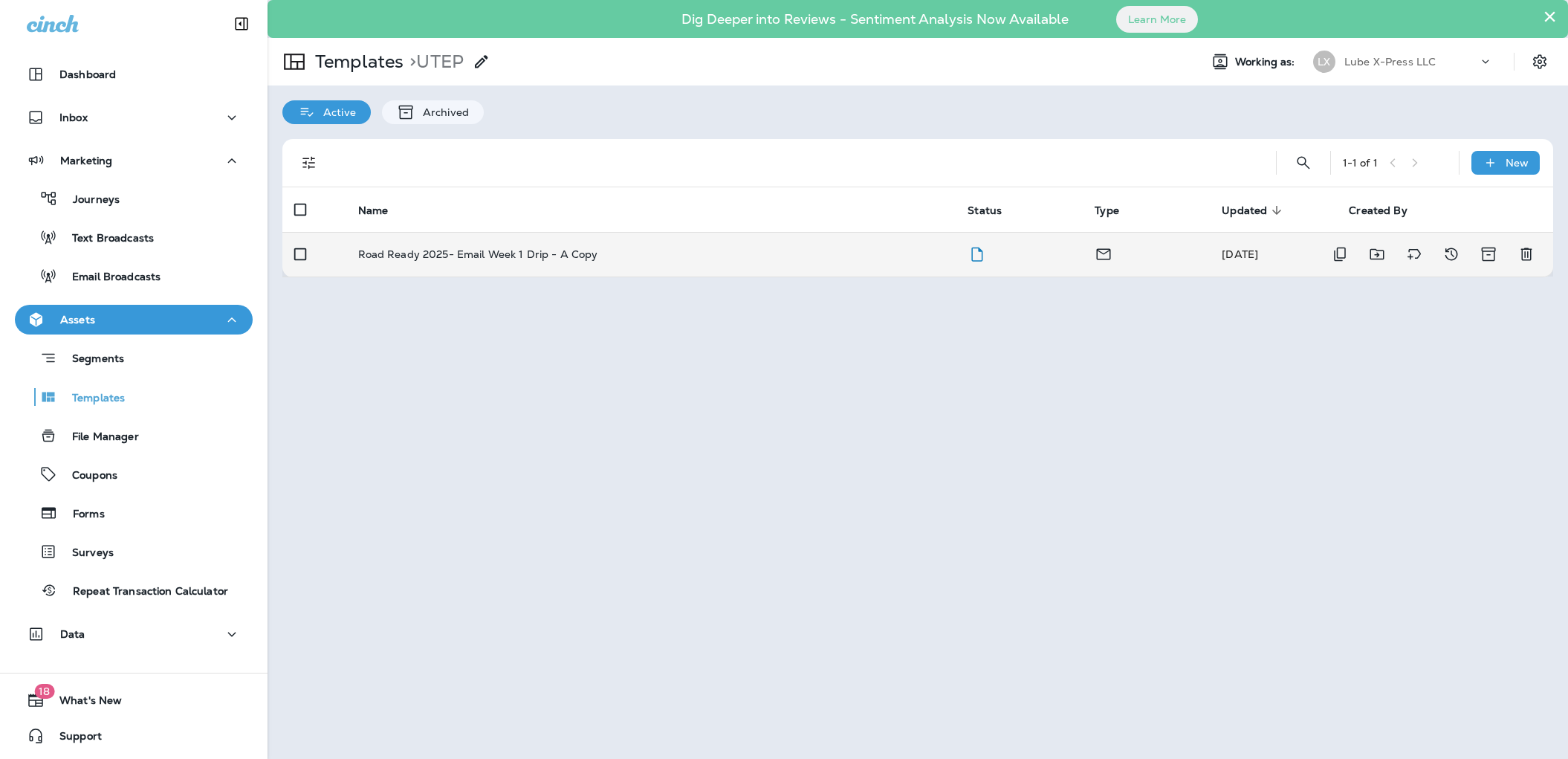
click at [431, 255] on p "Road Ready 2025- Email Week 1 Drip - A Copy" at bounding box center [478, 254] width 240 height 12
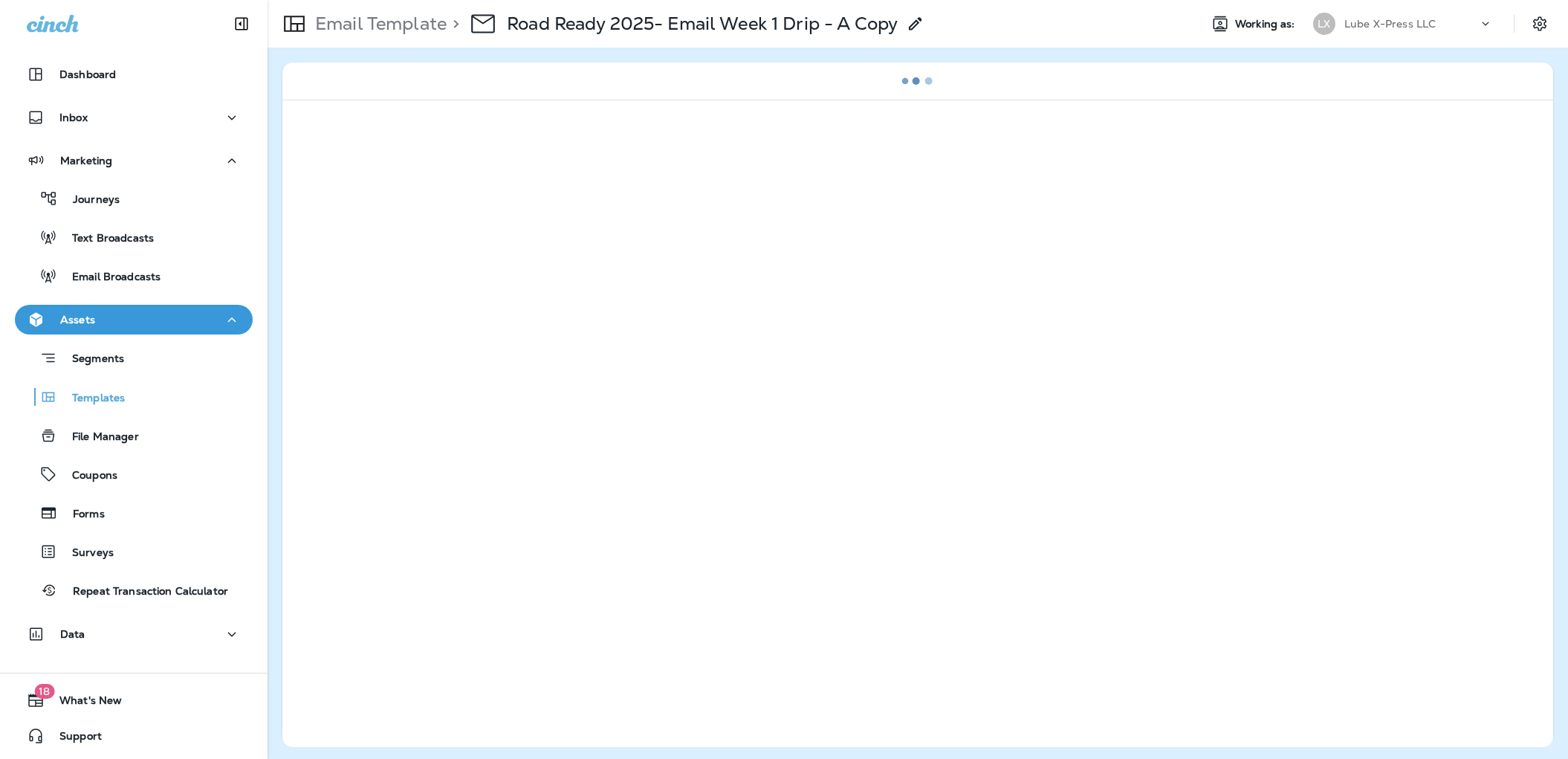
click at [919, 23] on use at bounding box center [915, 23] width 13 height 13
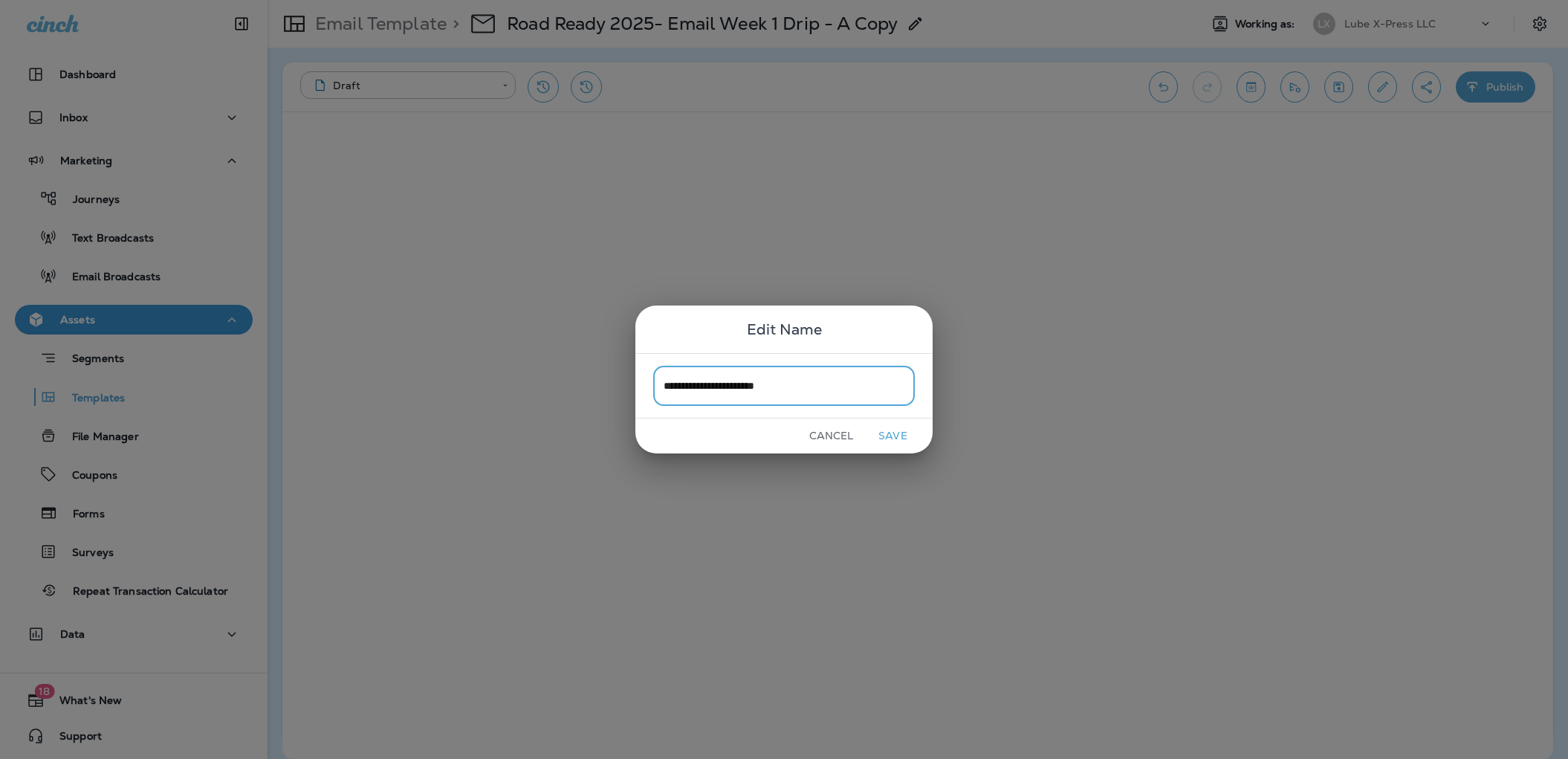
type input "**********"
click at [886, 439] on button "Save" at bounding box center [893, 435] width 56 height 23
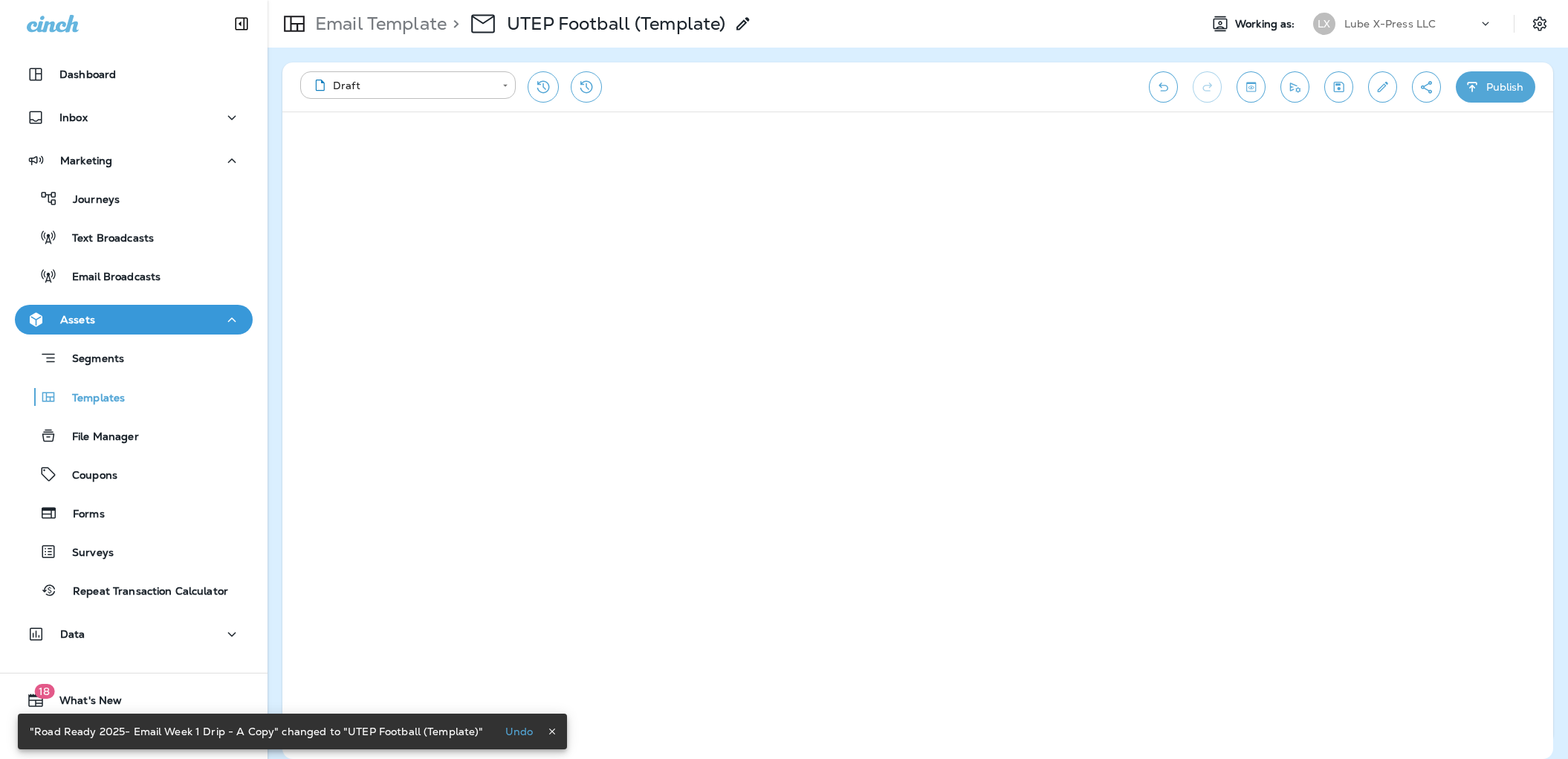
click at [549, 732] on icon "button" at bounding box center [551, 731] width 6 height 6
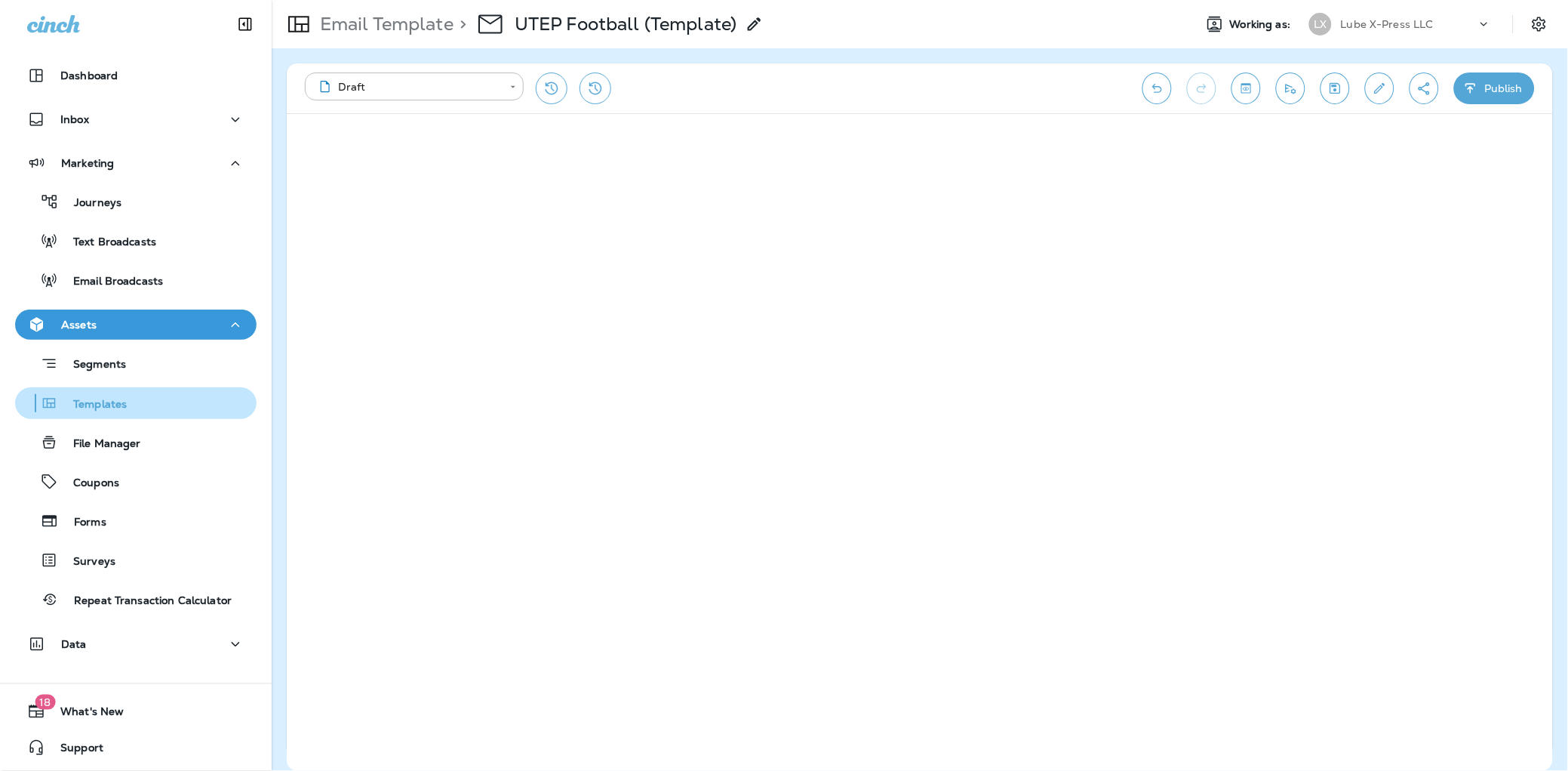
click at [110, 395] on div "Templates" at bounding box center [74, 403] width 106 height 23
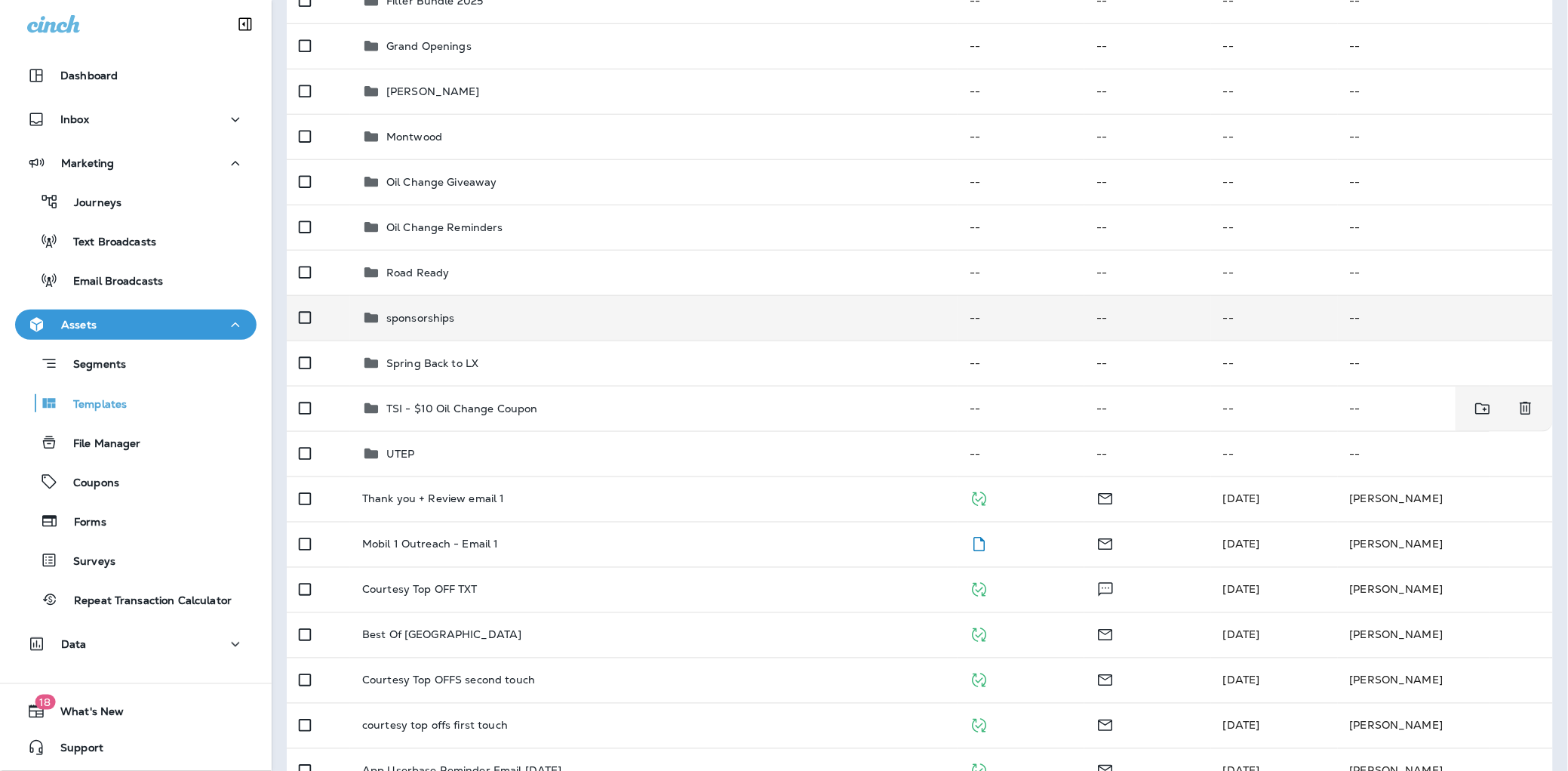
scroll to position [394, 0]
